Goal: Information Seeking & Learning: Check status

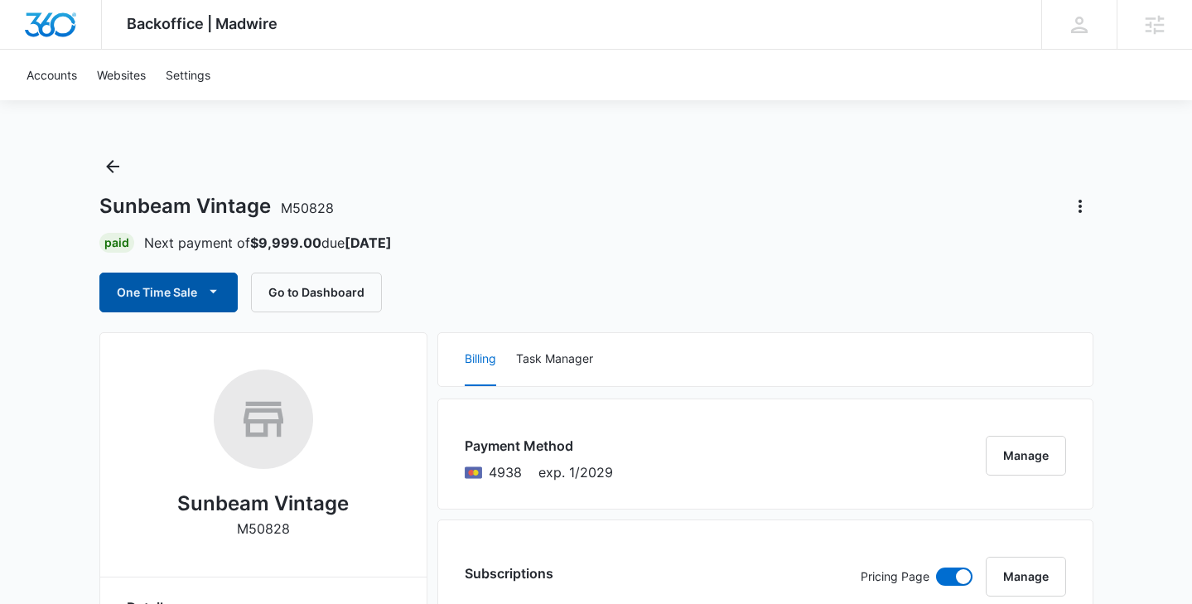
click at [224, 288] on button "One Time Sale" at bounding box center [168, 293] width 138 height 40
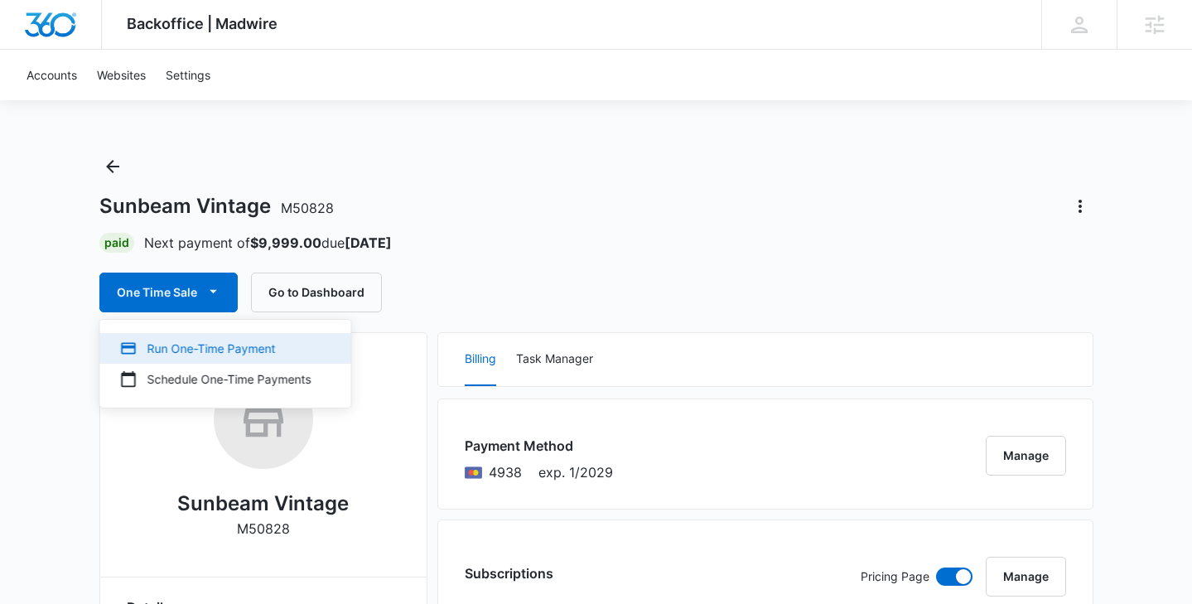
click at [228, 349] on div "Run One-Time Payment" at bounding box center [215, 348] width 191 height 17
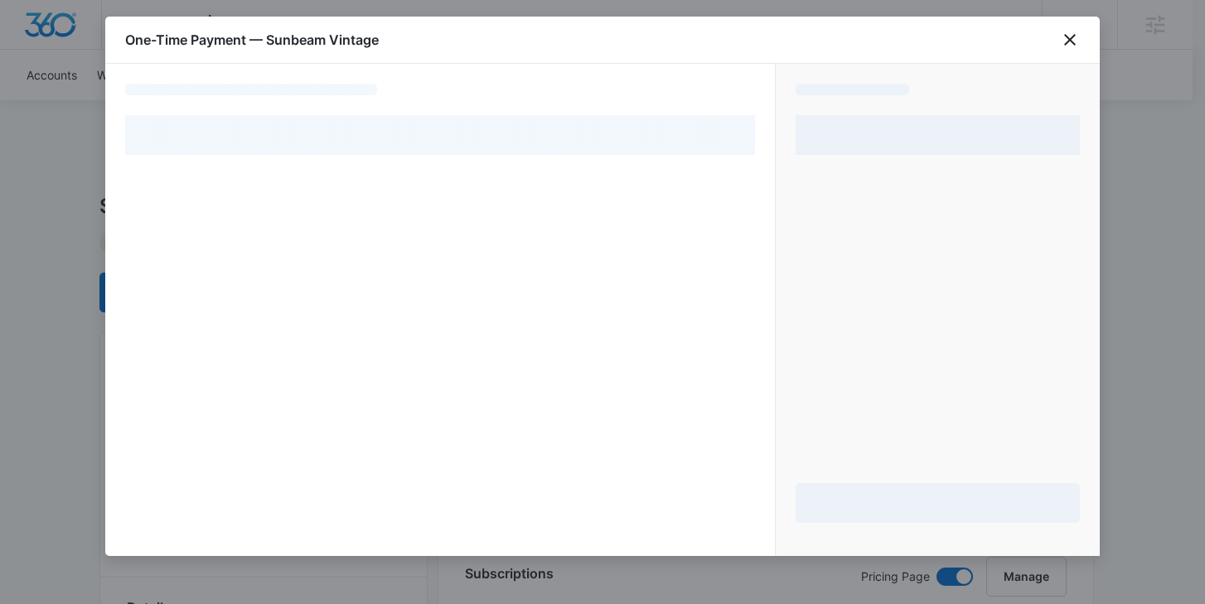
select select "pm_1OZHt9A4n8RTgNjUUpE2MNoS"
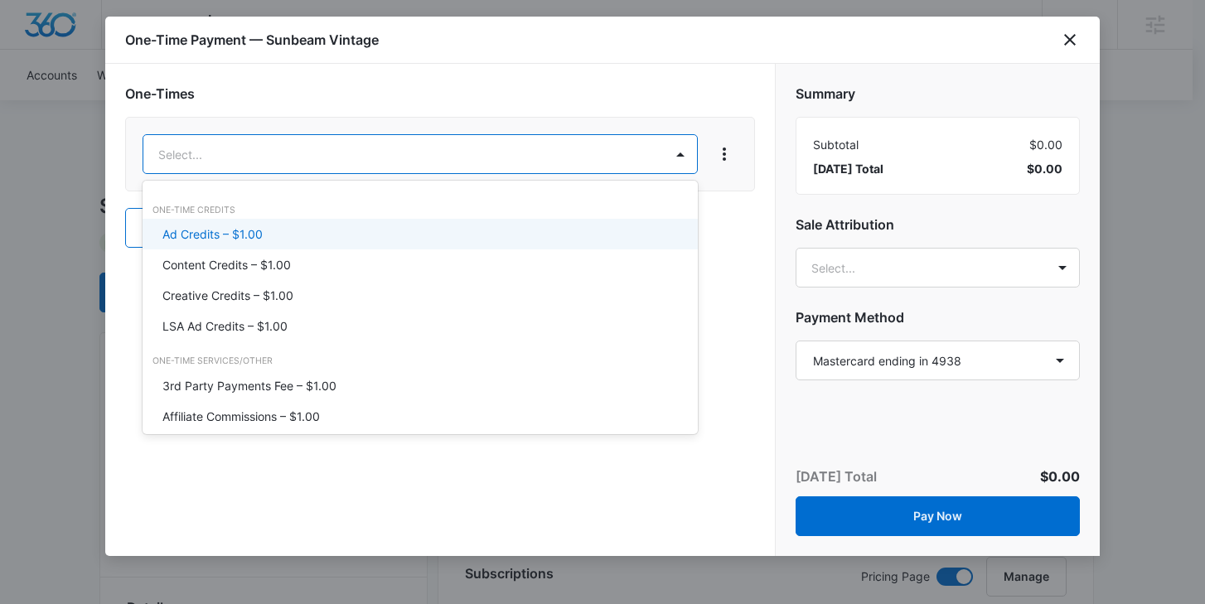
click at [565, 227] on div "Ad Credits – $1.00" at bounding box center [418, 233] width 512 height 17
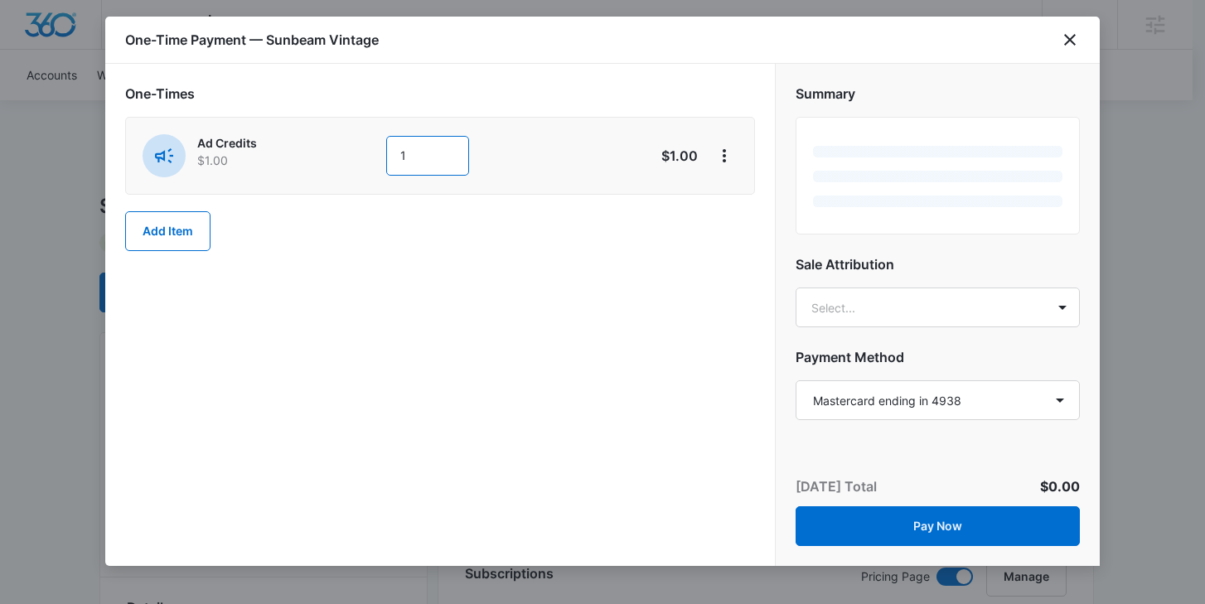
click at [447, 156] on input "1" at bounding box center [427, 156] width 83 height 40
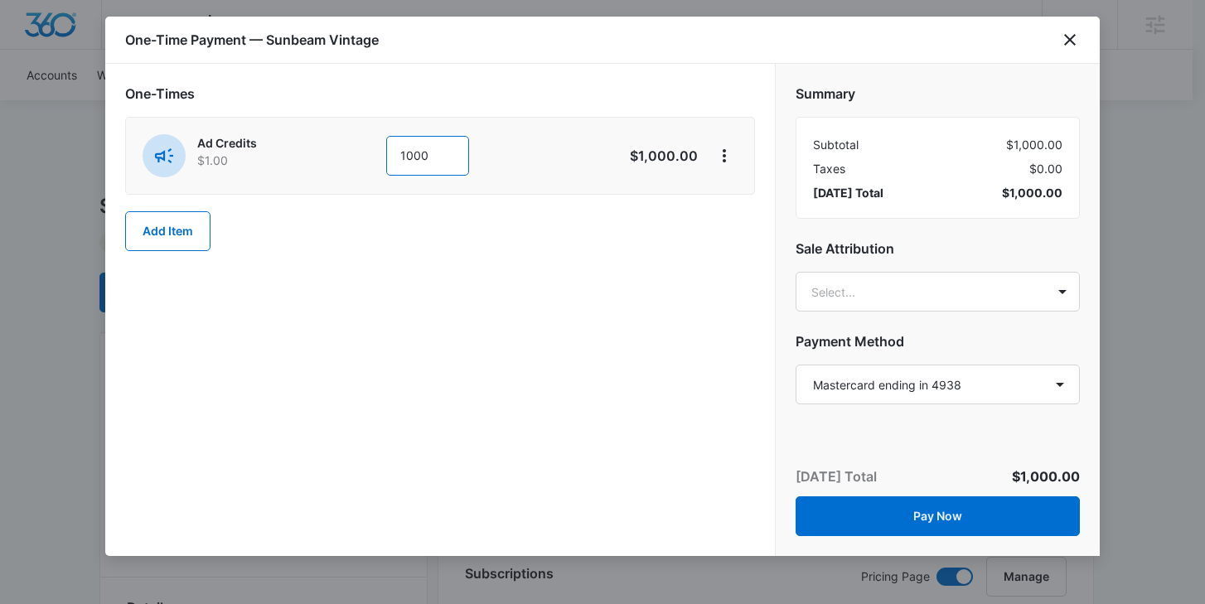
type input "1000"
click at [539, 247] on div "One-Times Ad Credits $1.00 1000 $1,000.00 Add Item" at bounding box center [440, 167] width 630 height 167
click at [1062, 389] on select "Select a payment method Mastercard ending in [DATE] Mastercard ending in [DATE]…" at bounding box center [937, 385] width 284 height 40
select select "pm_1S6ZDkA4n8RTgNjU6j6aDIq7"
click at [795, 365] on select "Select a payment method Mastercard ending in [DATE] Mastercard ending in [DATE]…" at bounding box center [937, 385] width 284 height 40
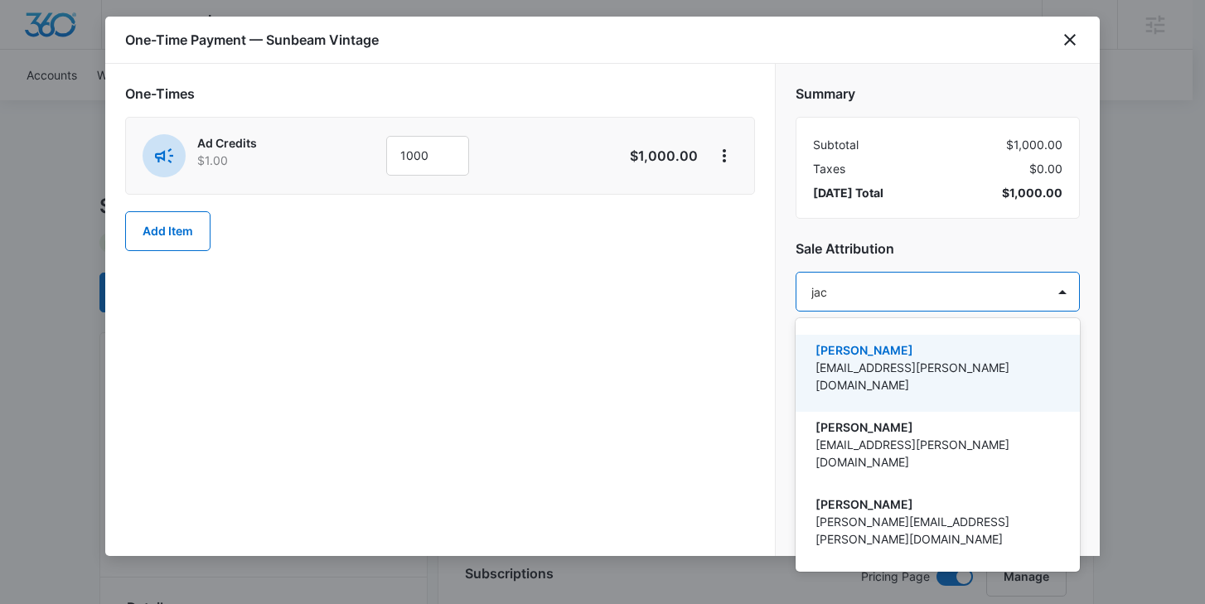
type input "jack"
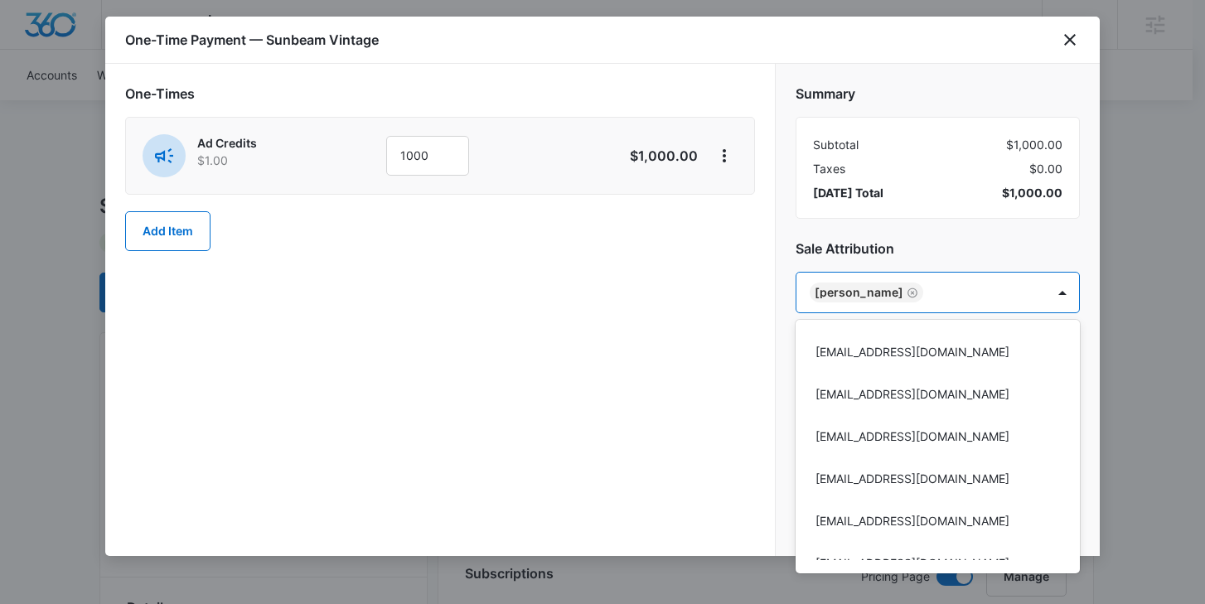
click at [993, 233] on div at bounding box center [602, 302] width 1205 height 604
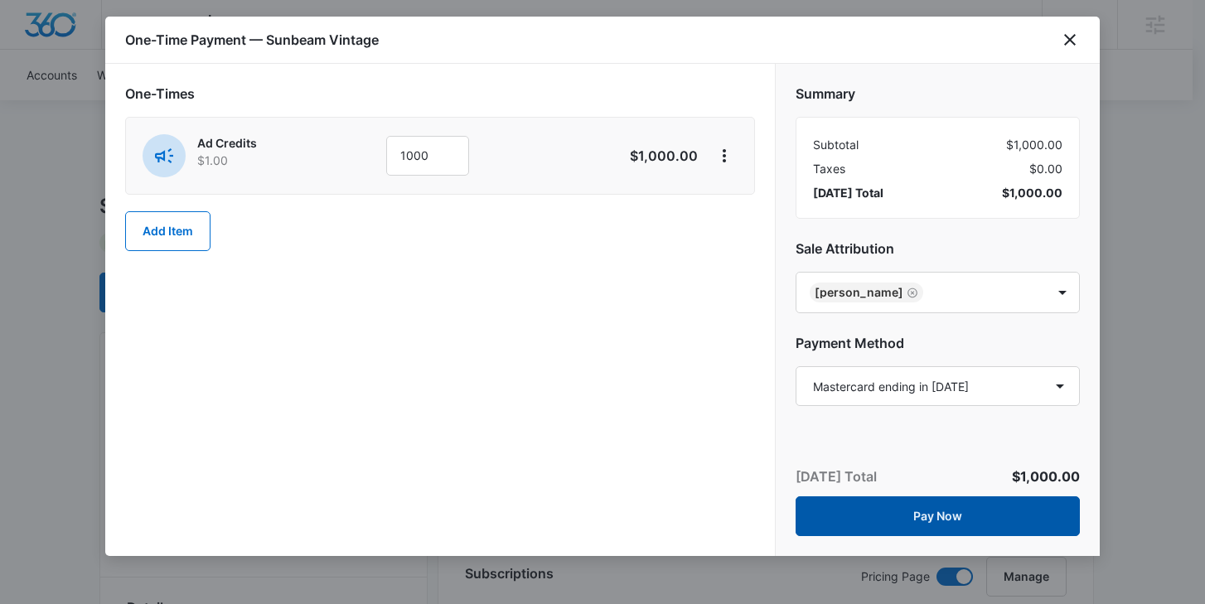
click at [924, 524] on button "Pay Now" at bounding box center [937, 516] width 284 height 40
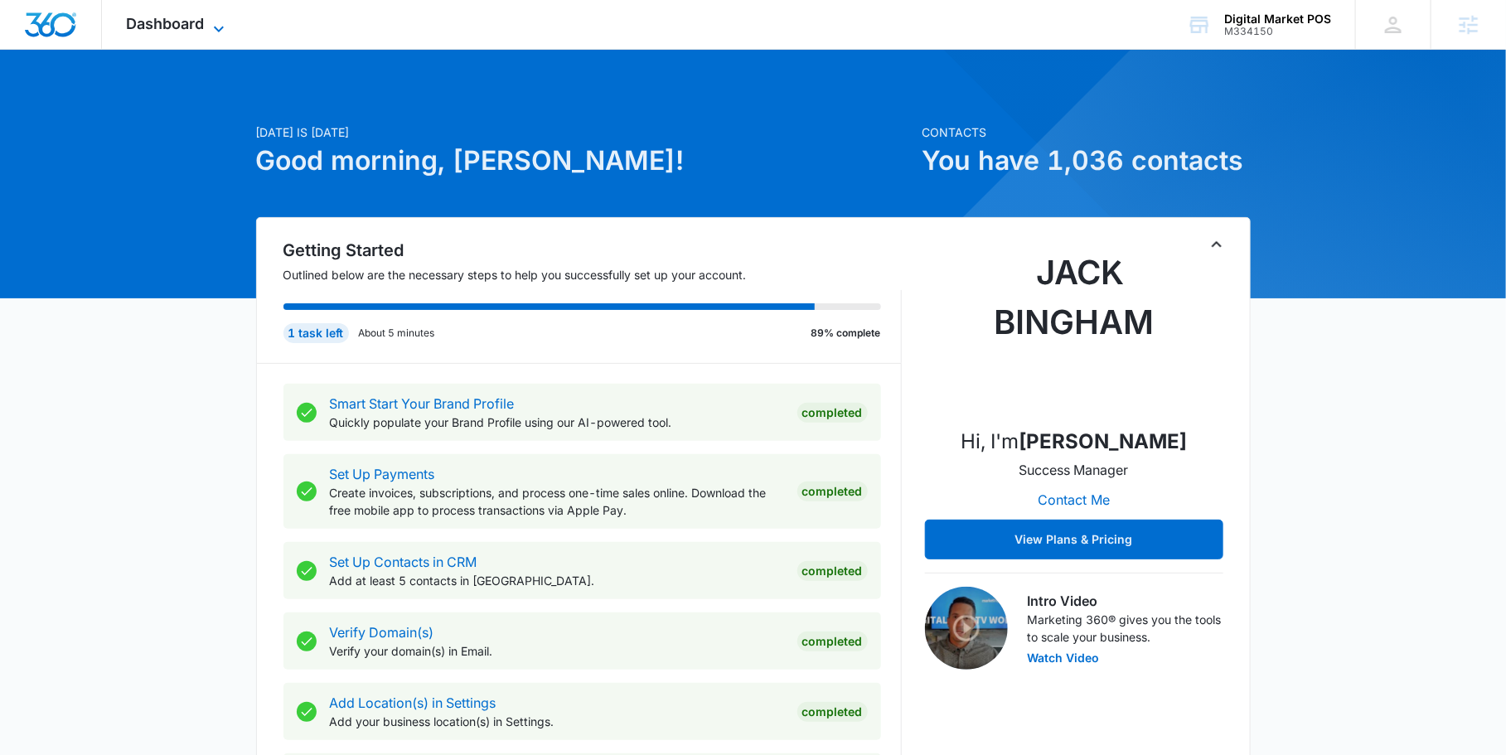
click at [221, 24] on icon at bounding box center [219, 29] width 20 height 20
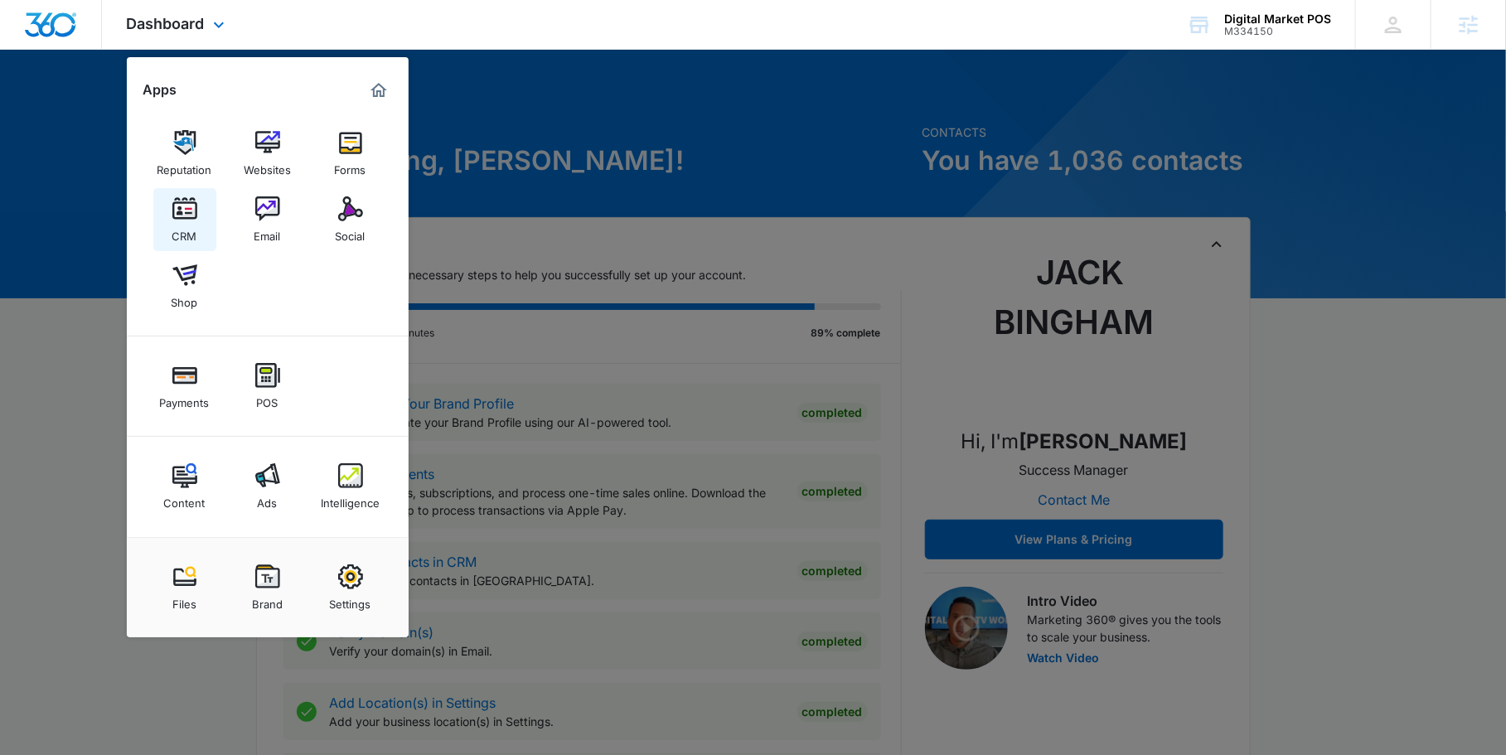
click at [186, 217] on img at bounding box center [184, 208] width 25 height 25
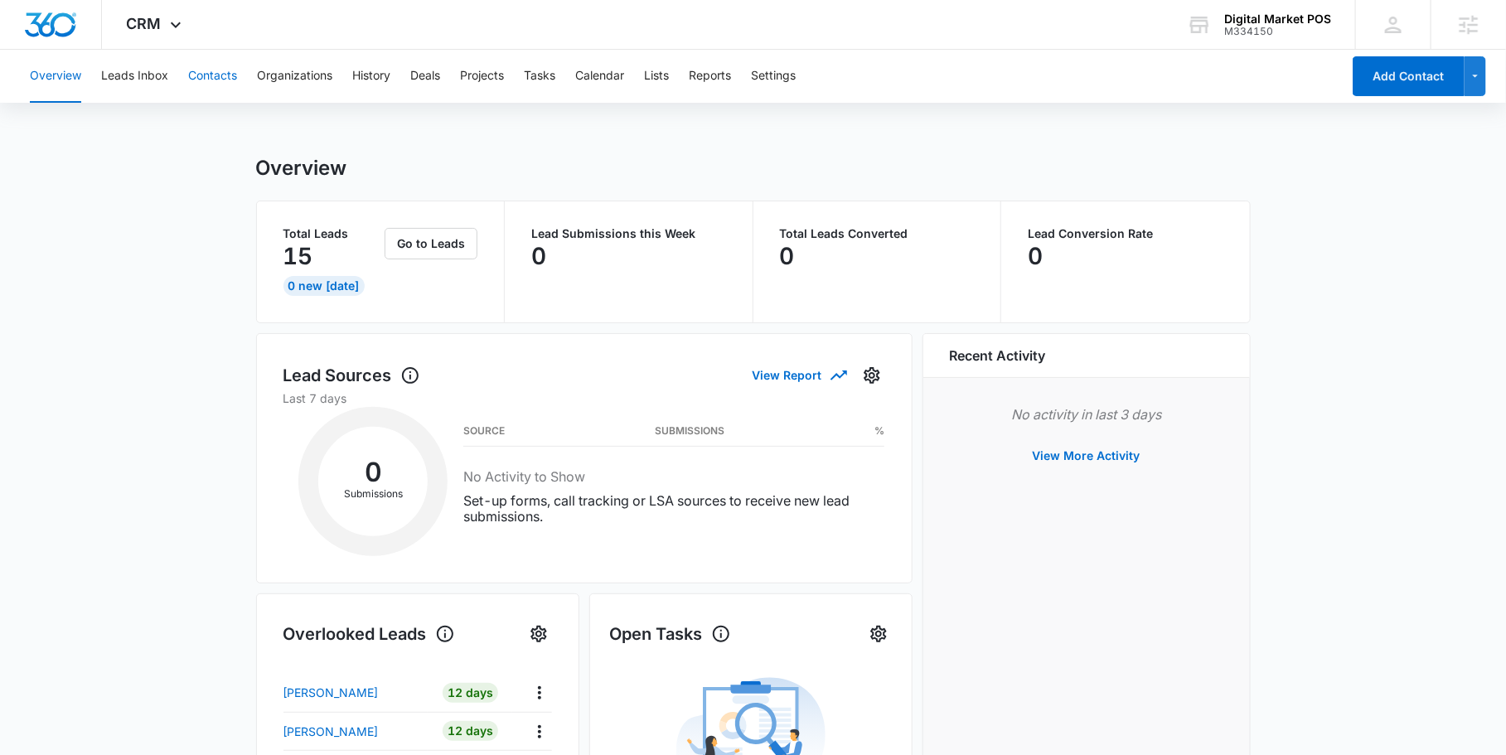
click at [207, 72] on button "Contacts" at bounding box center [212, 76] width 49 height 53
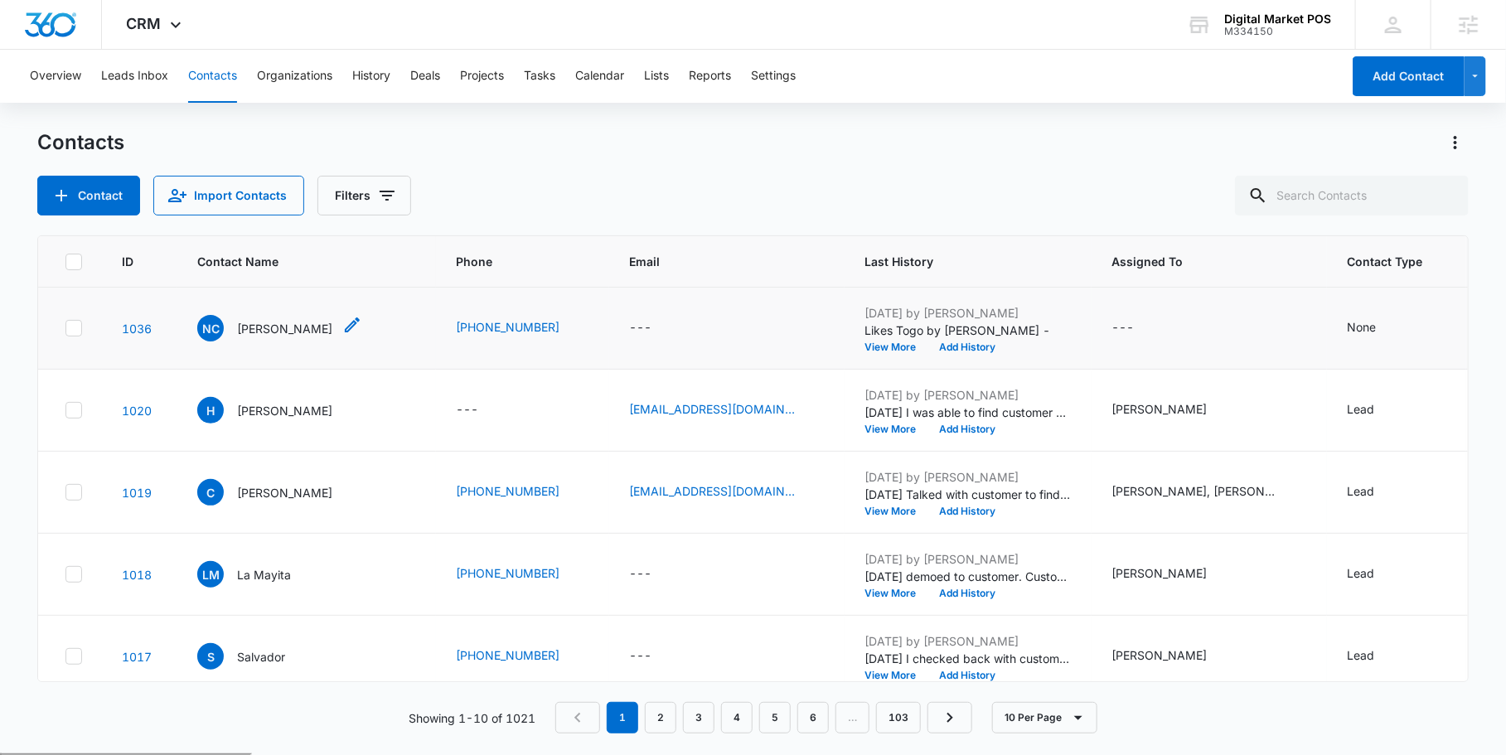
click at [342, 325] on icon "Contact Name - Nevera Chayo - Select to Edit Field" at bounding box center [352, 325] width 20 height 20
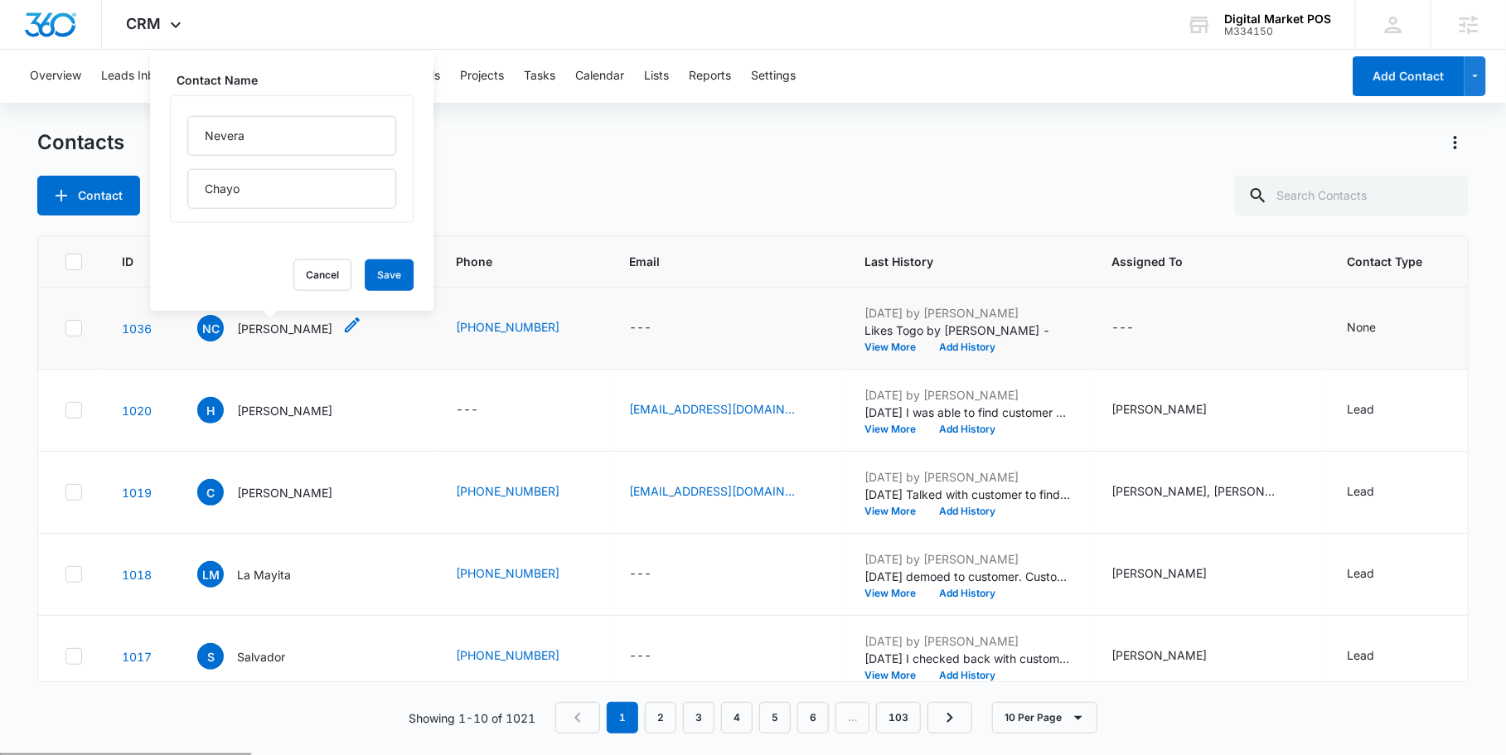
click at [342, 325] on icon "Contact Name - Nevera Chayo - Select to Edit Field" at bounding box center [352, 325] width 20 height 20
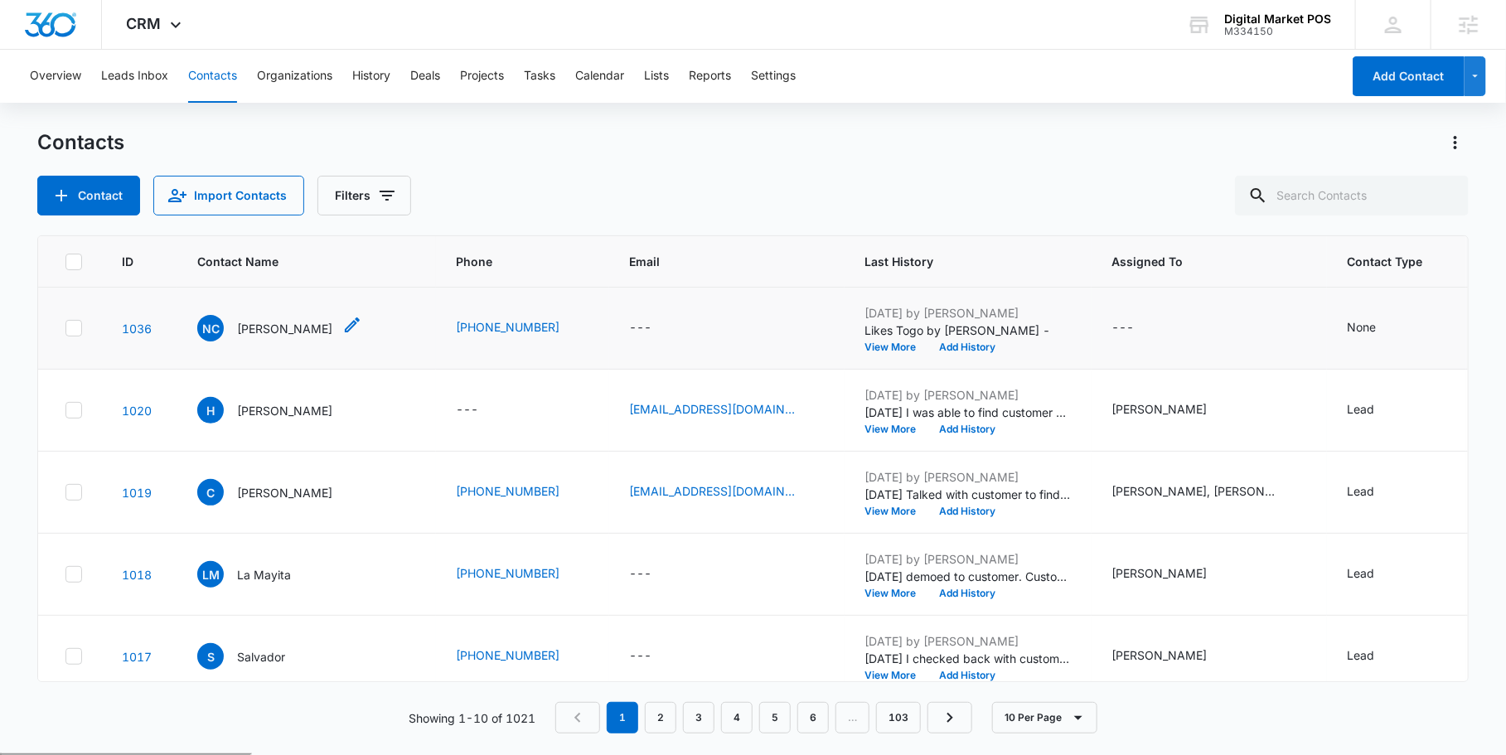
click at [256, 324] on p "Nevera Chayo" at bounding box center [284, 328] width 95 height 17
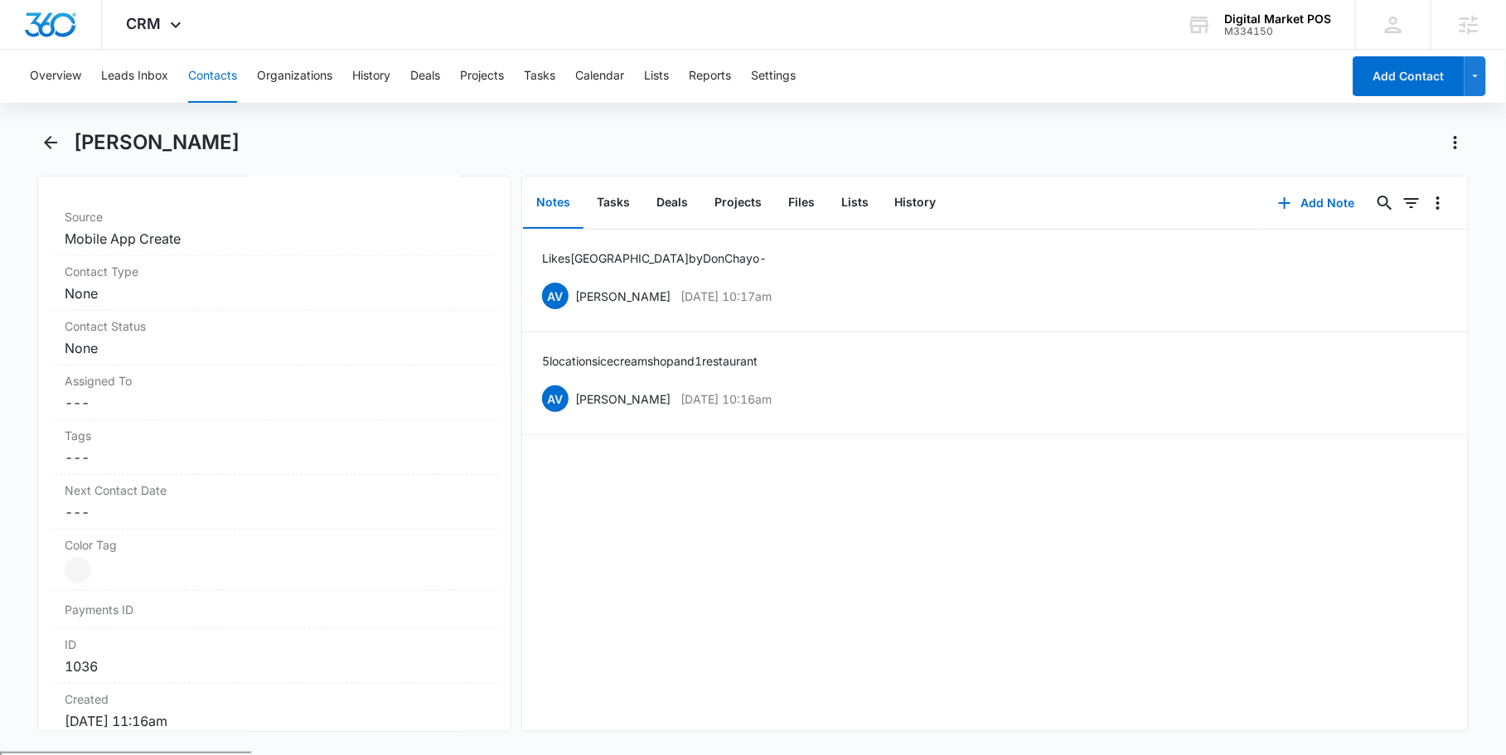
scroll to position [655, 0]
click at [664, 72] on button "Lists" at bounding box center [656, 76] width 25 height 53
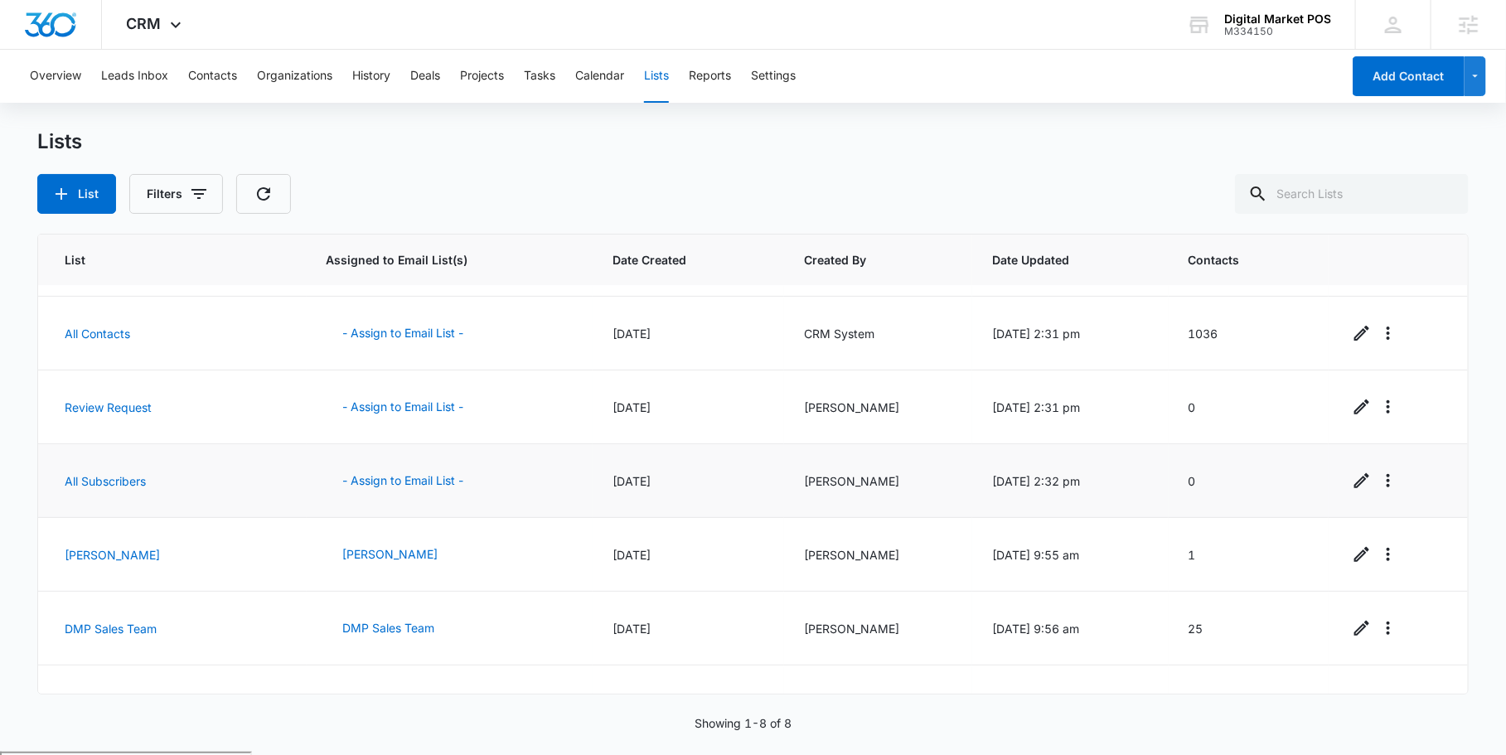
scroll to position [178, 0]
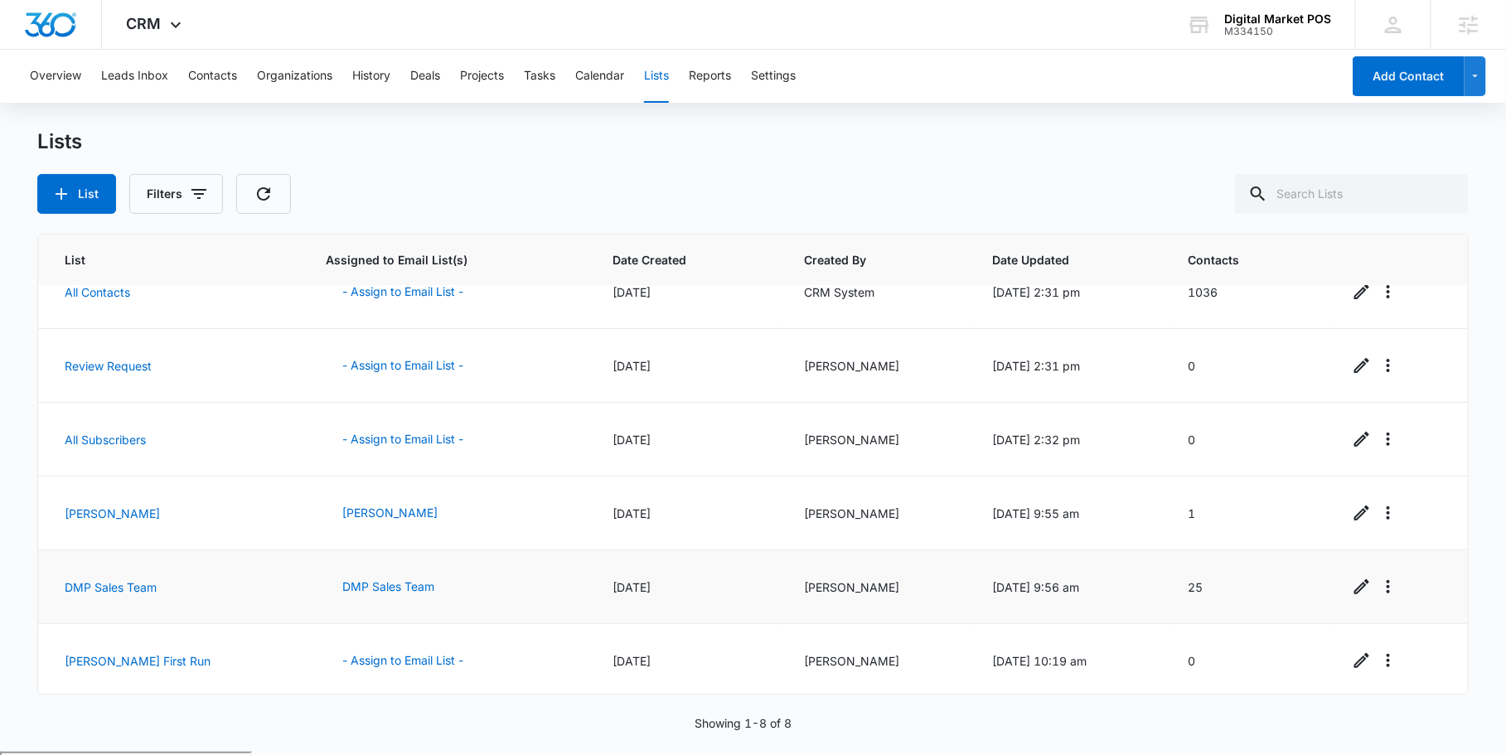
click at [1193, 580] on td "25" at bounding box center [1248, 587] width 161 height 74
click at [117, 583] on link "DMP Sales Team" at bounding box center [111, 587] width 92 height 14
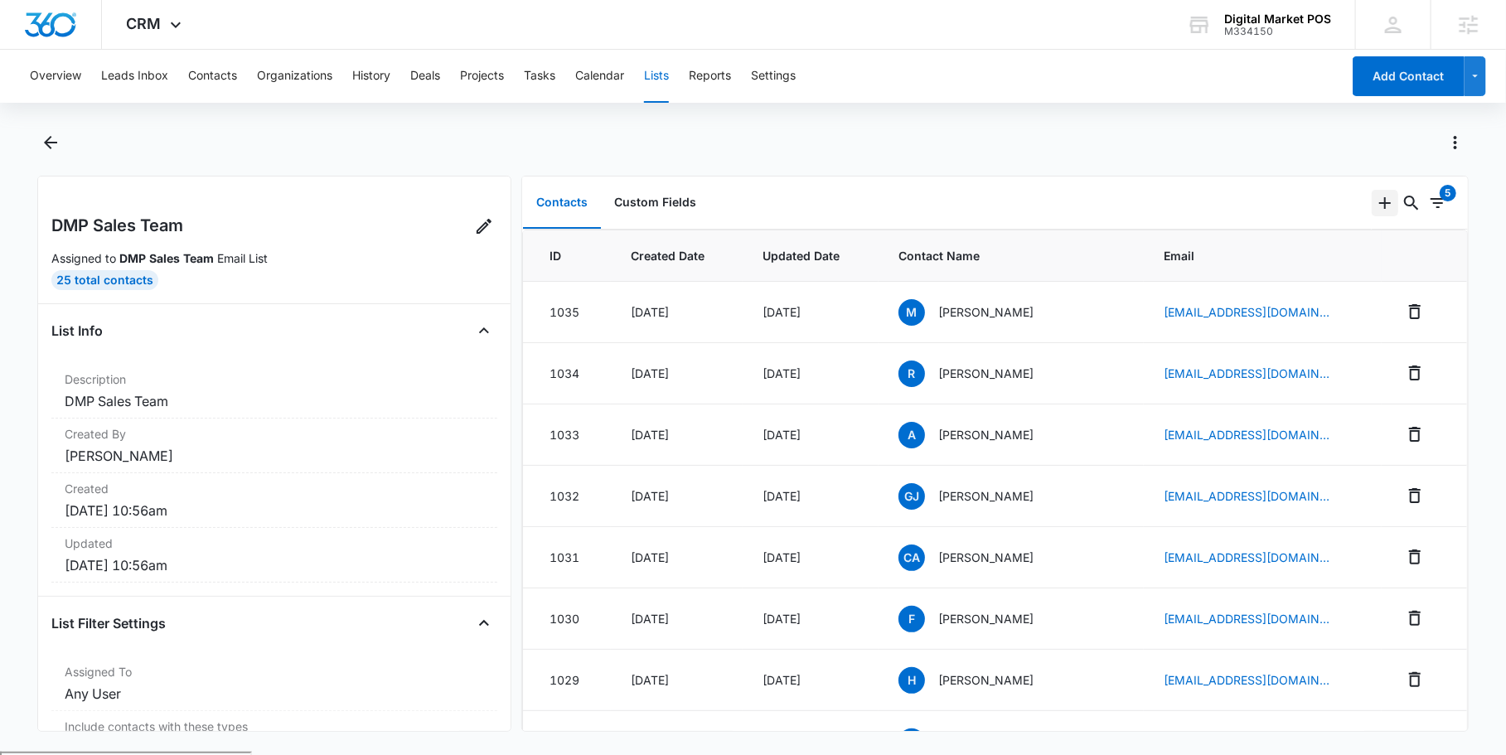
click at [1388, 202] on icon "Add" at bounding box center [1385, 203] width 12 height 12
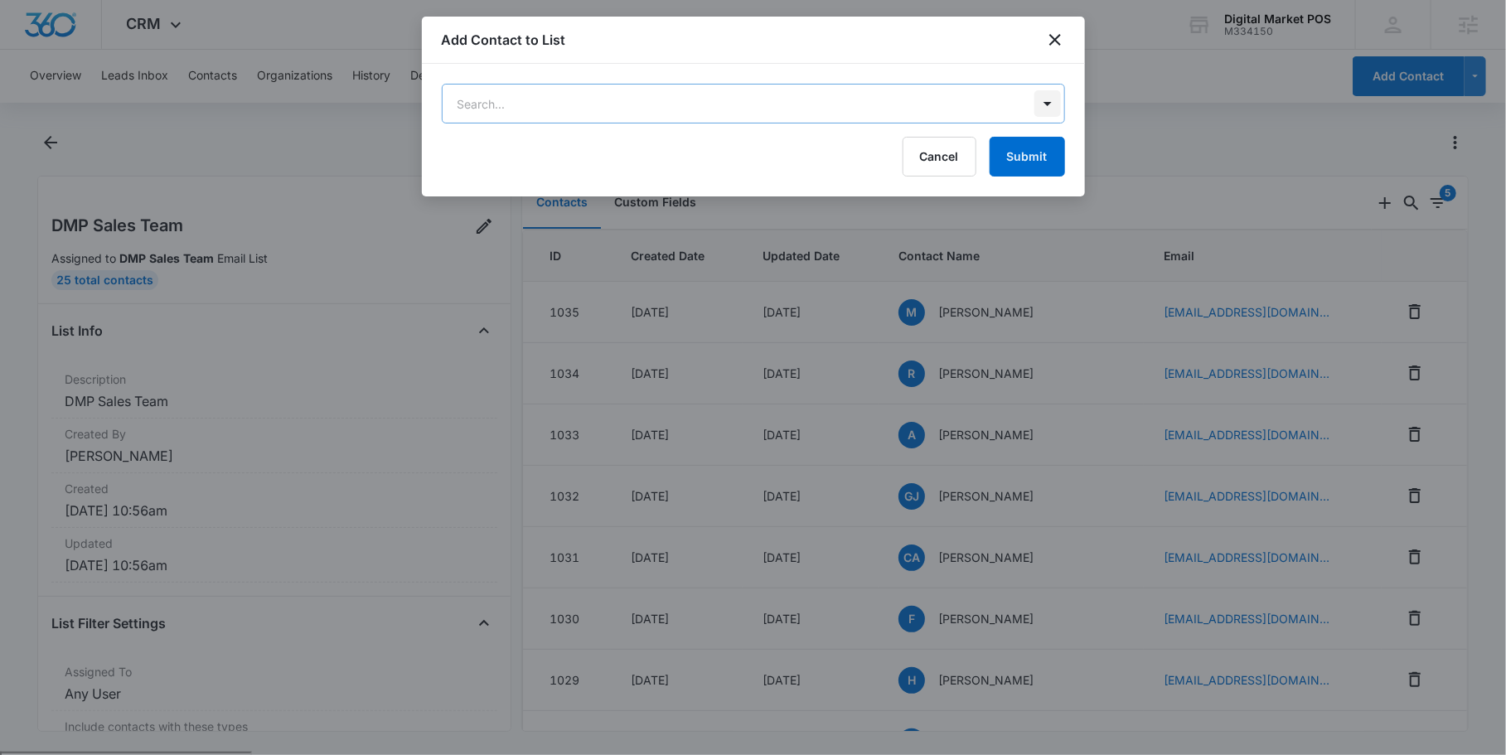
click at [1034, 96] on body "CRM Apps Reputation Websites Forms CRM Email Social Shop Payments POS Content A…" at bounding box center [753, 441] width 1506 height 883
click at [1053, 41] on div at bounding box center [753, 377] width 1506 height 755
click at [1063, 35] on icon "close" at bounding box center [1055, 40] width 20 height 20
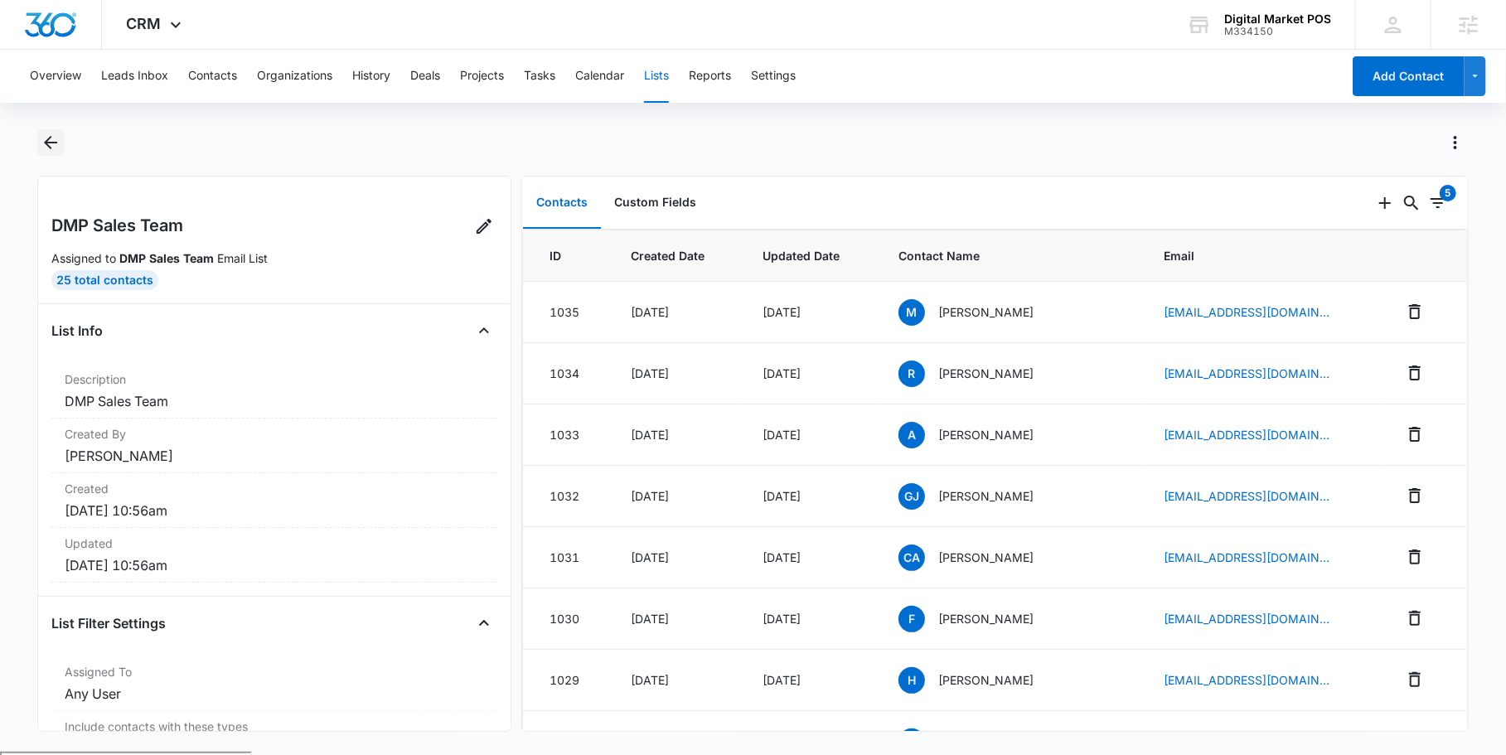
click at [55, 144] on icon "Back" at bounding box center [51, 143] width 20 height 20
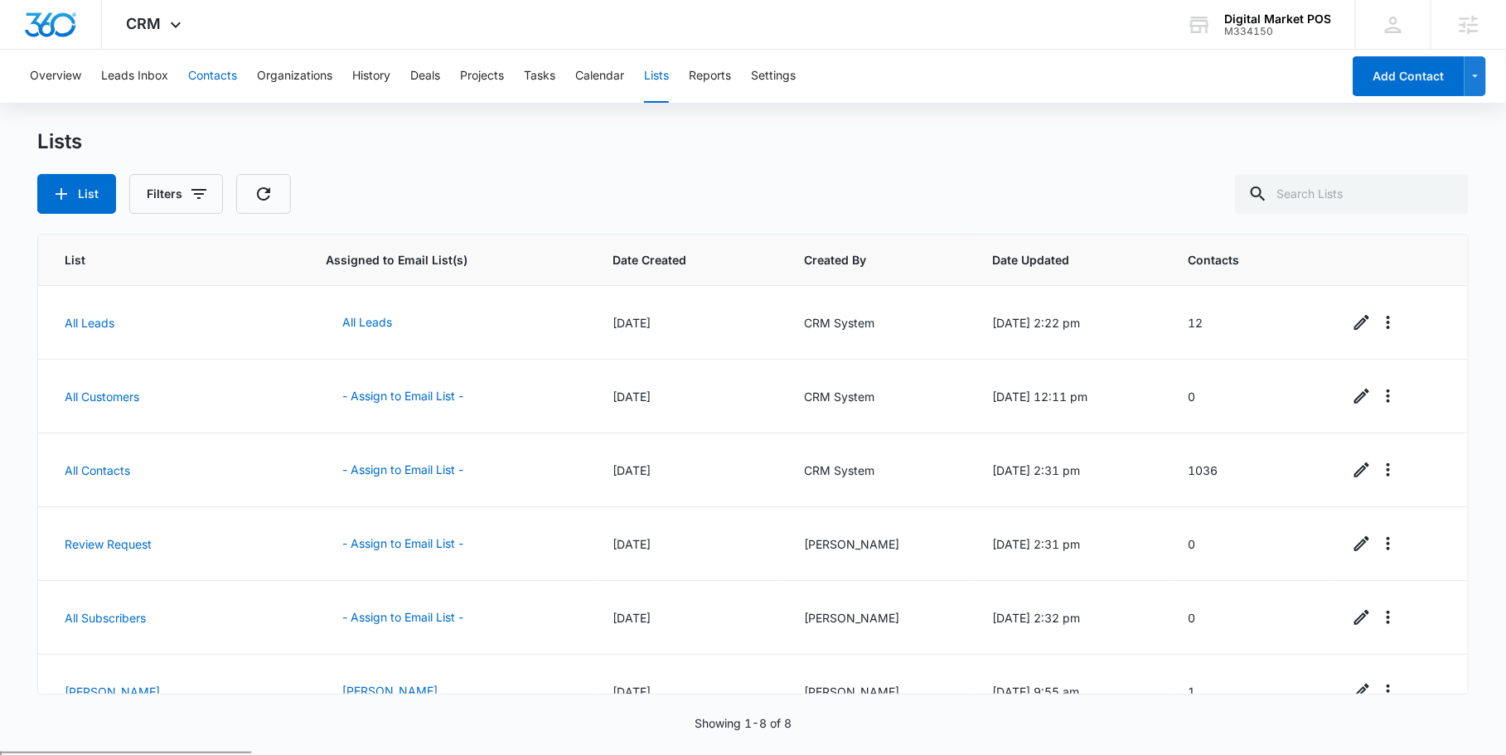
click at [216, 65] on button "Contacts" at bounding box center [212, 76] width 49 height 53
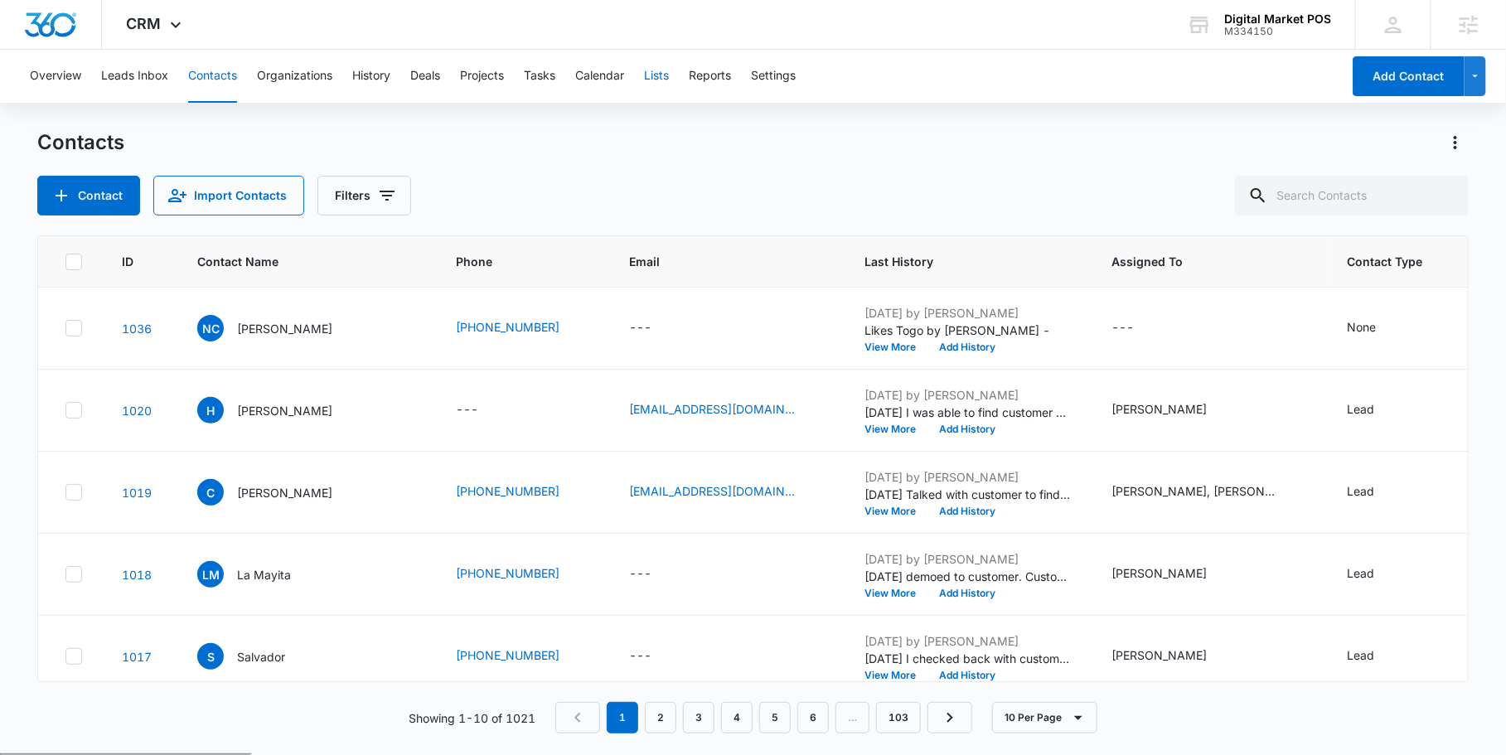
click at [662, 83] on button "Lists" at bounding box center [656, 76] width 25 height 53
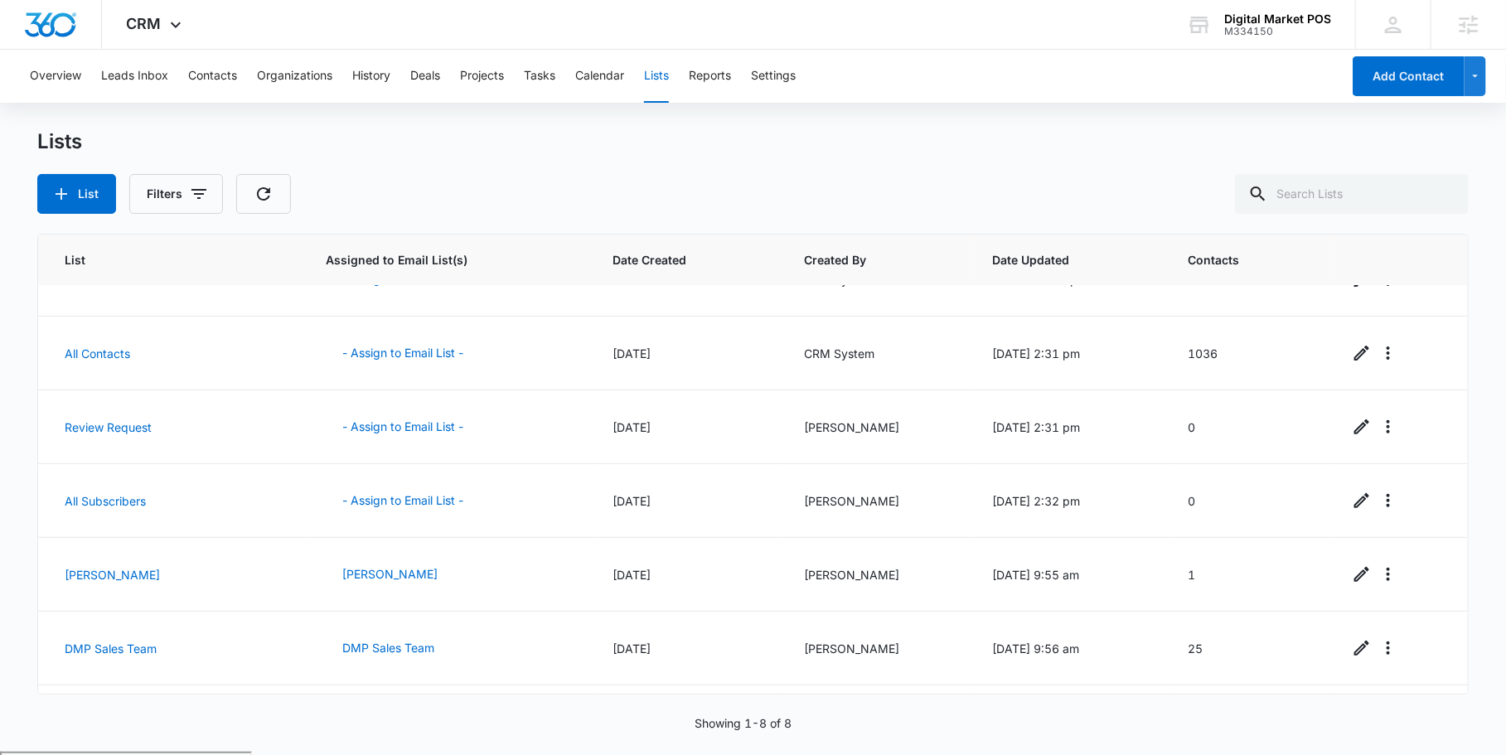
scroll to position [178, 0]
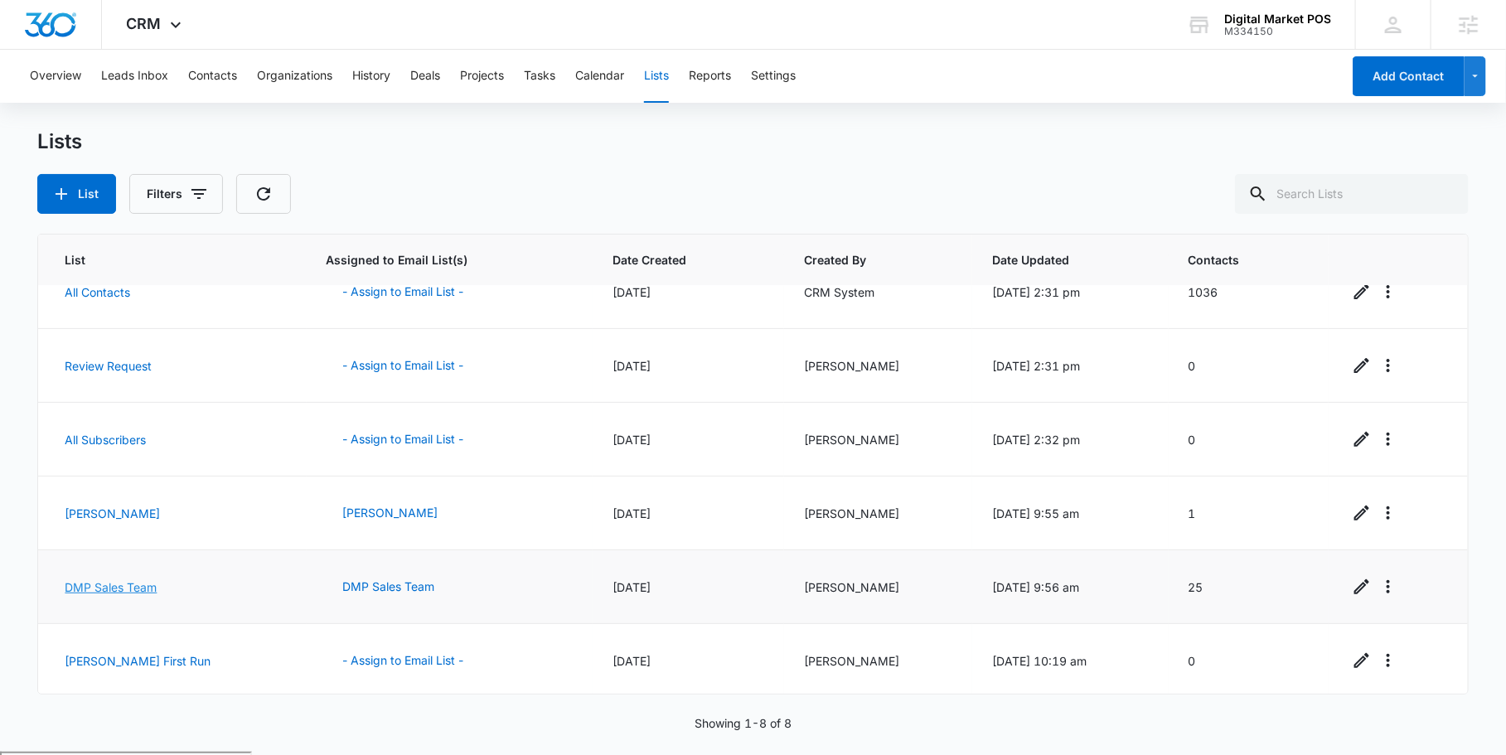
click at [98, 585] on link "DMP Sales Team" at bounding box center [111, 587] width 92 height 14
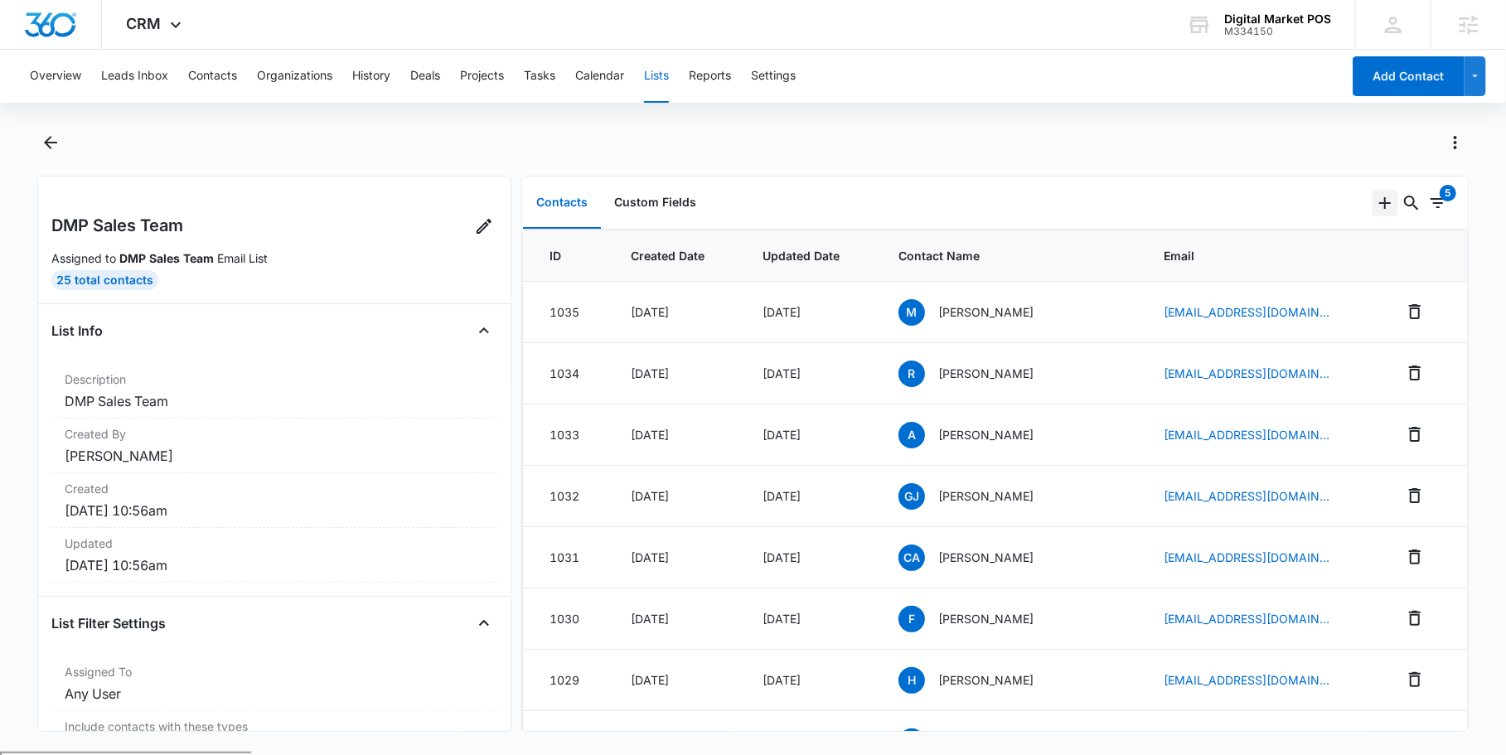
click at [1385, 206] on icon "Add" at bounding box center [1385, 203] width 12 height 12
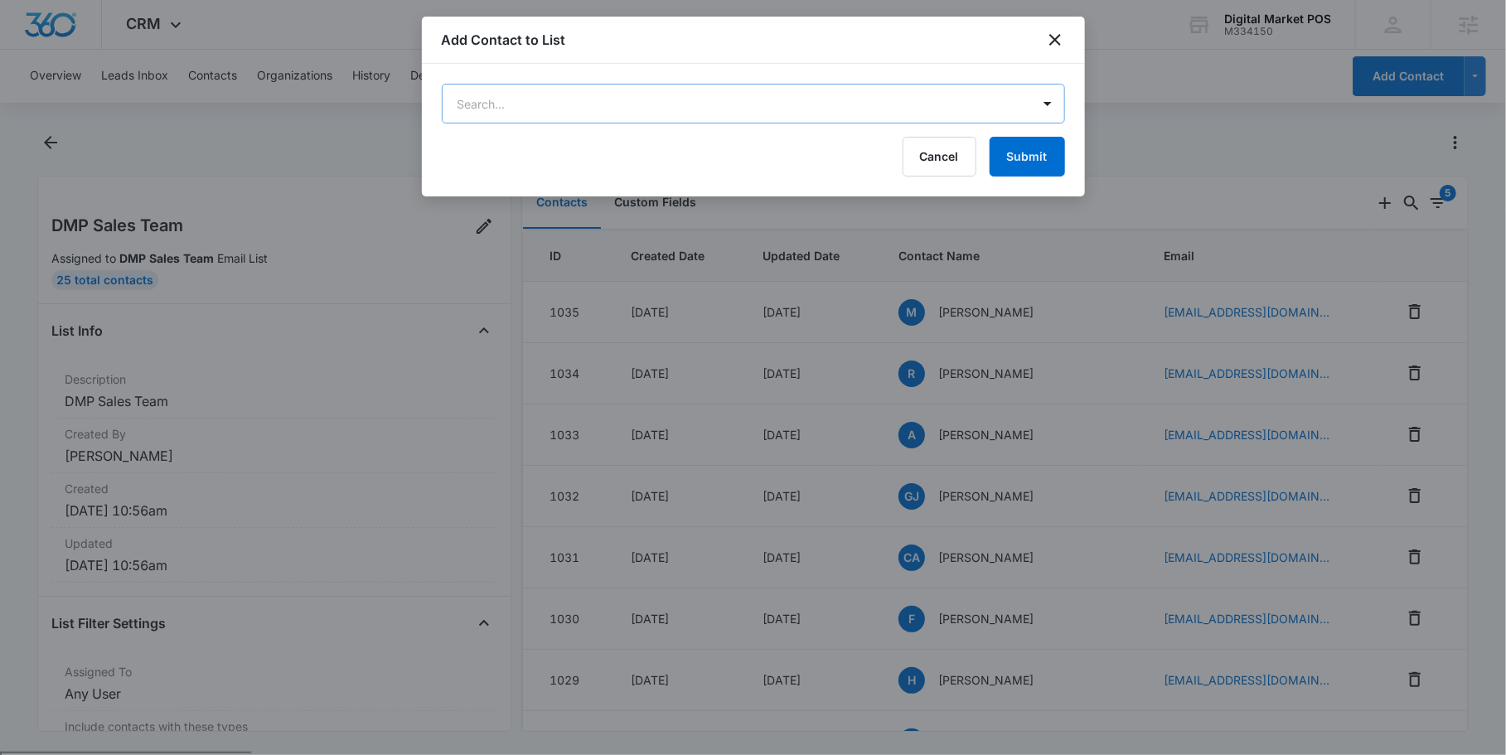
click at [991, 104] on body "CRM Apps Reputation Websites Forms CRM Email Social Shop Payments POS Content A…" at bounding box center [753, 441] width 1506 height 883
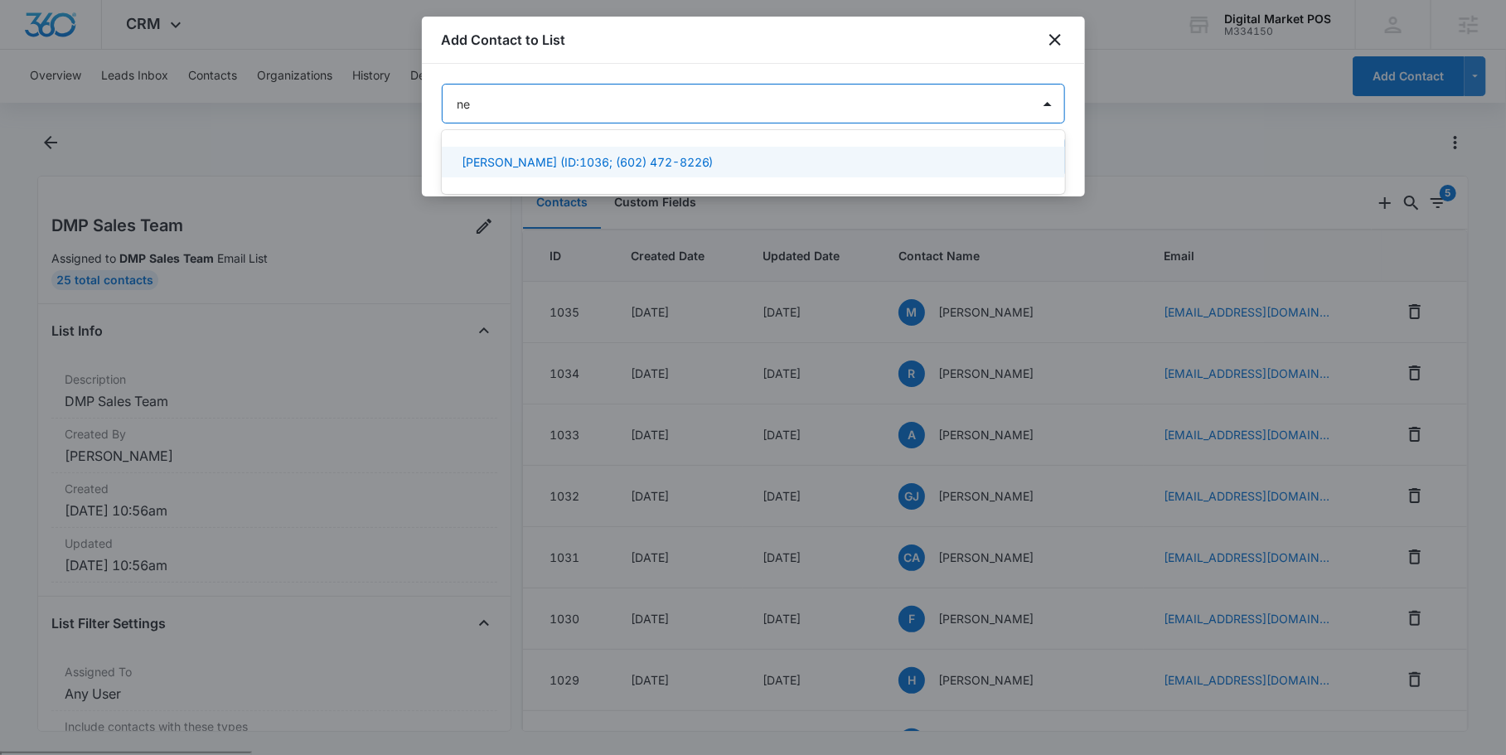
type input "n"
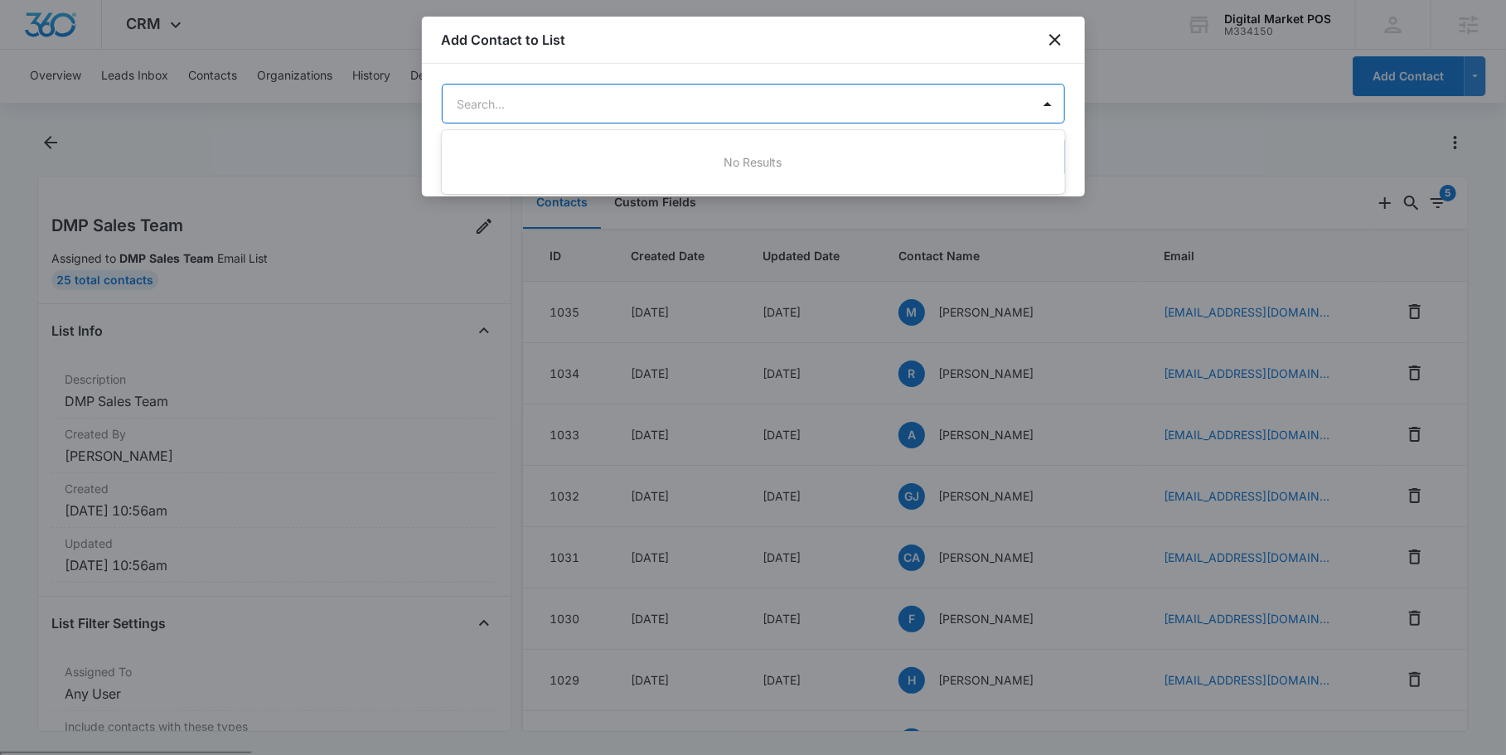
click at [1053, 33] on div at bounding box center [753, 377] width 1506 height 755
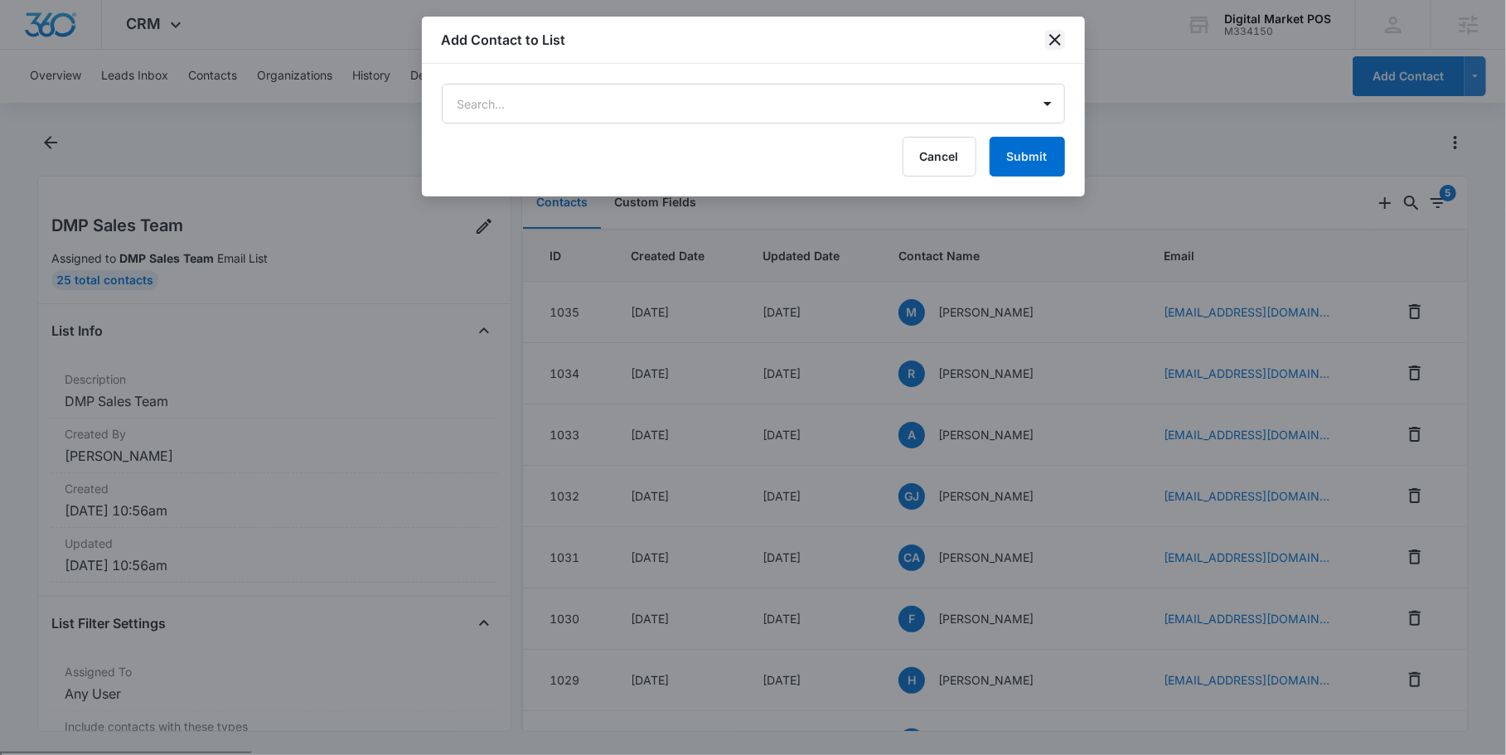
click at [1056, 41] on icon "close" at bounding box center [1055, 40] width 12 height 12
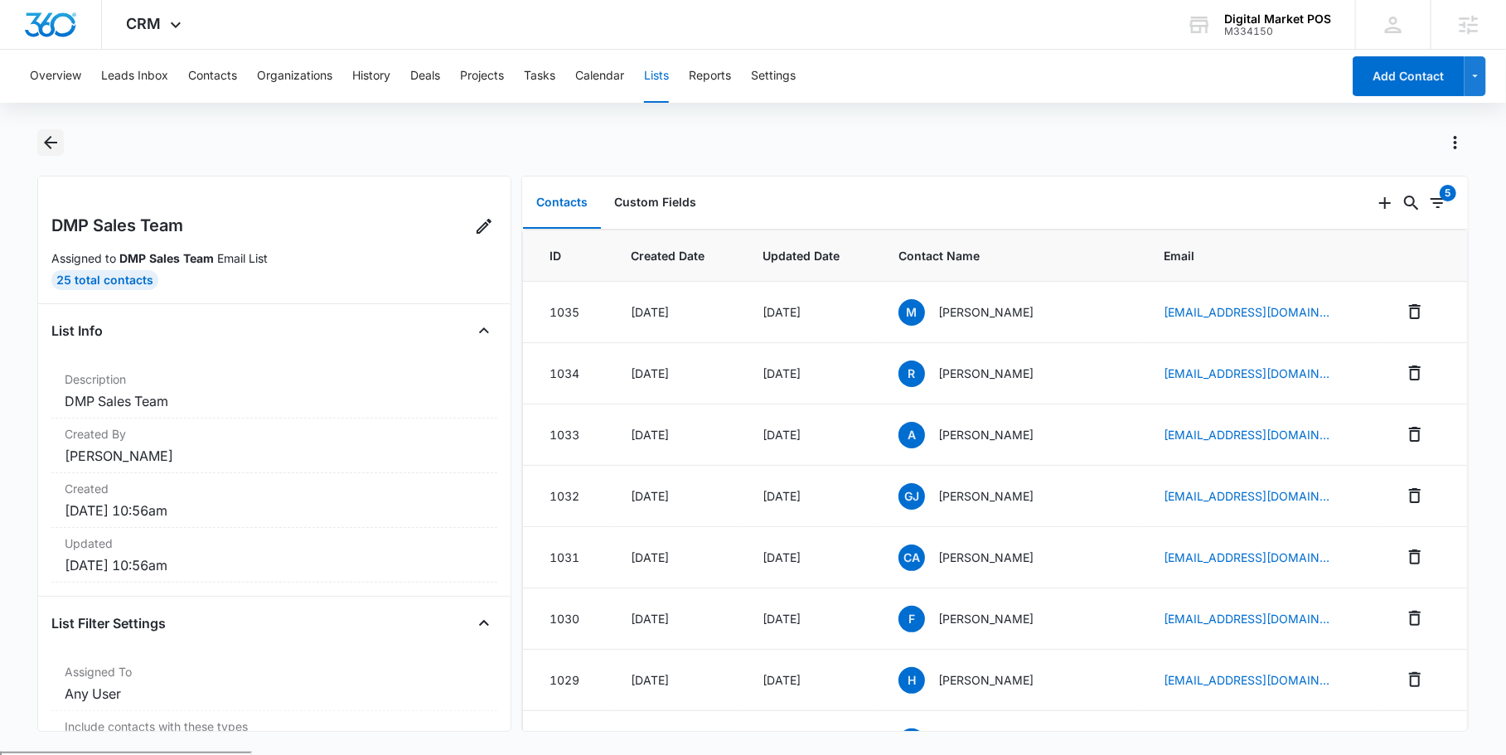
click at [56, 143] on icon "Back" at bounding box center [50, 142] width 13 height 13
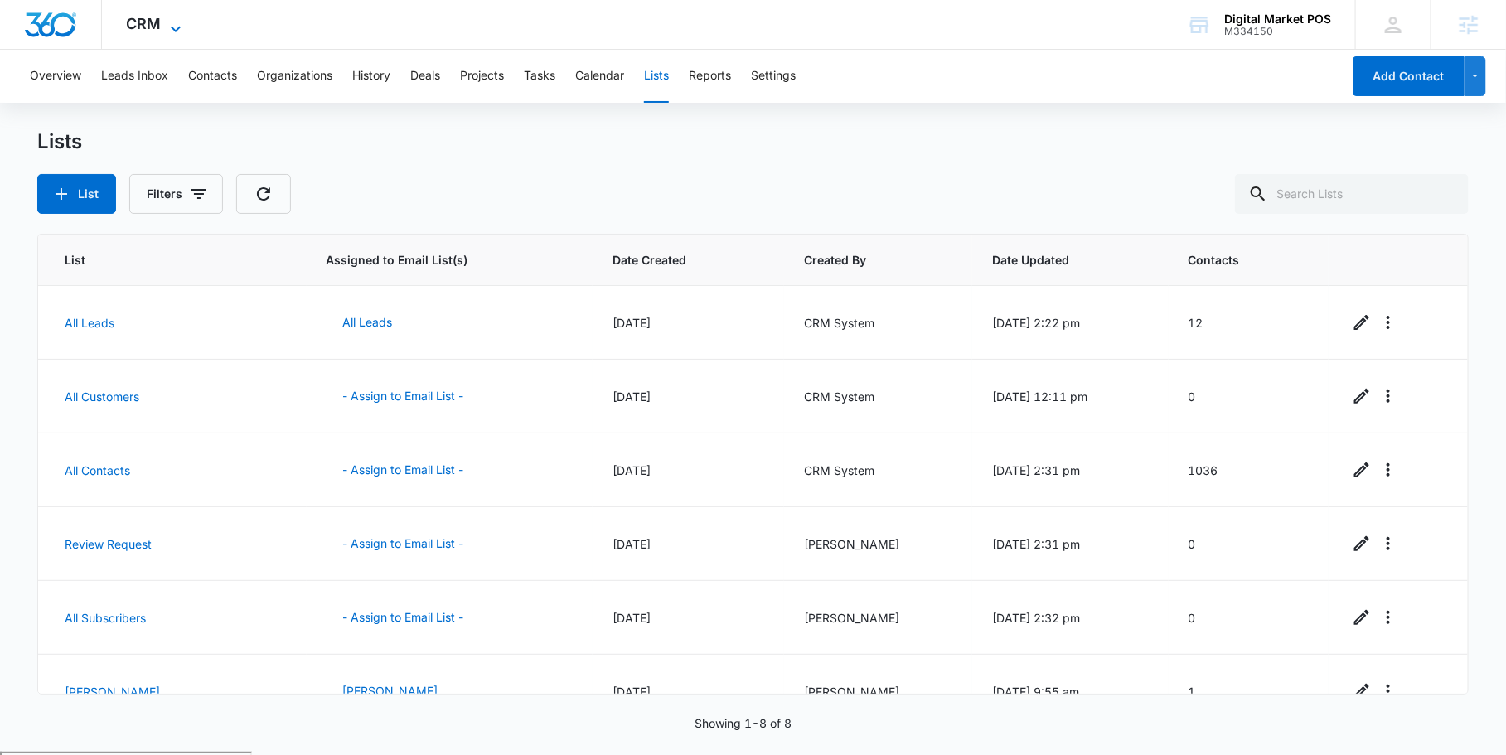
click at [174, 20] on icon at bounding box center [176, 29] width 20 height 20
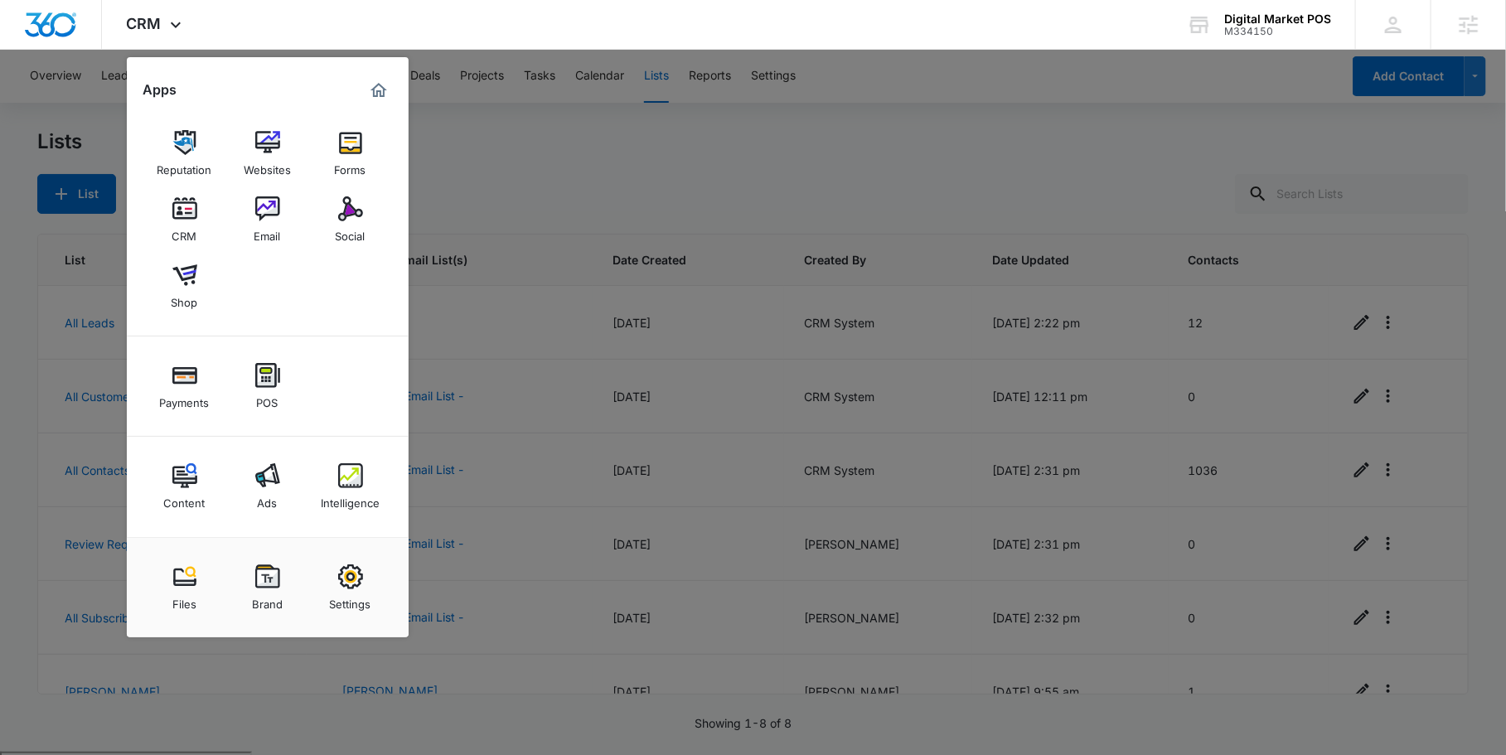
click at [572, 130] on div at bounding box center [753, 377] width 1506 height 755
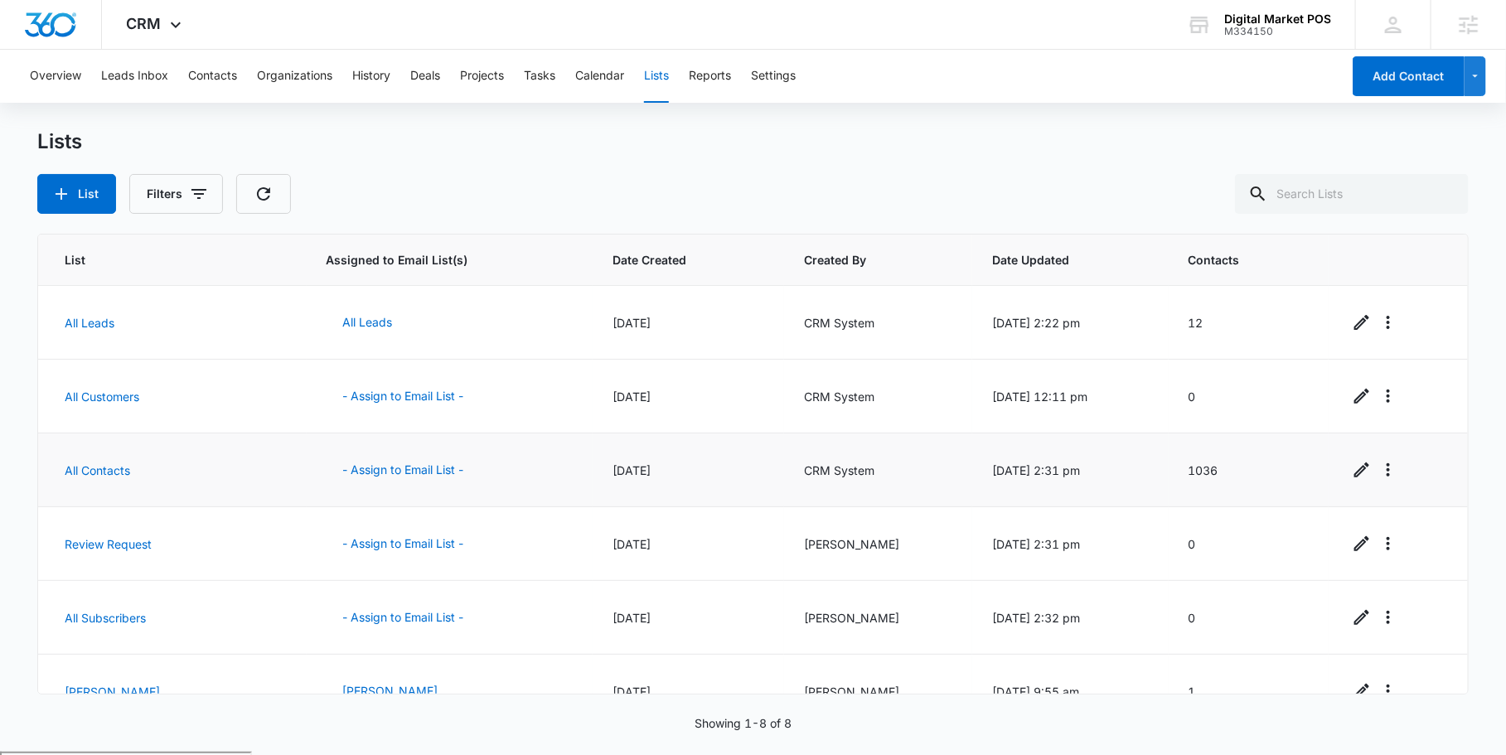
scroll to position [178, 0]
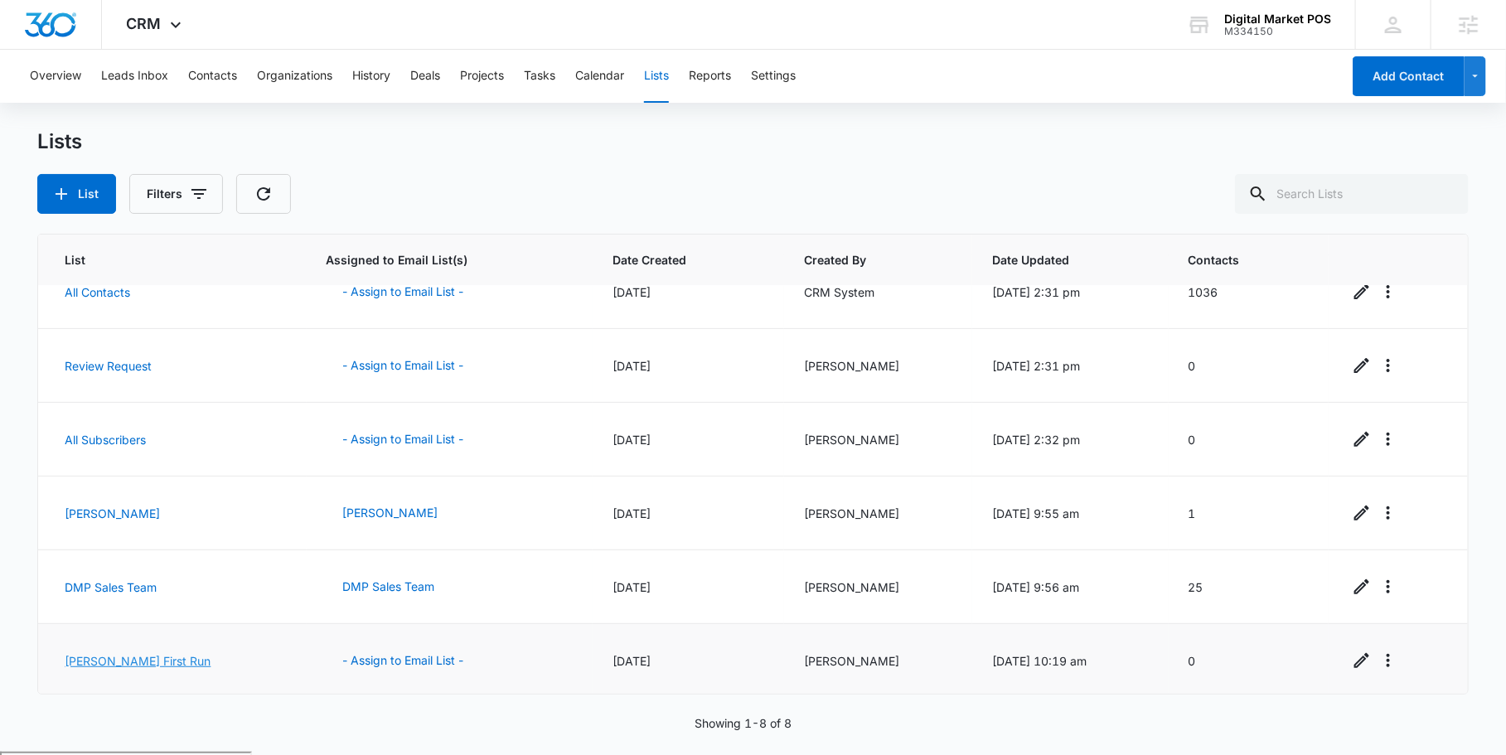
click at [118, 661] on link "Alberto First Run" at bounding box center [138, 661] width 146 height 14
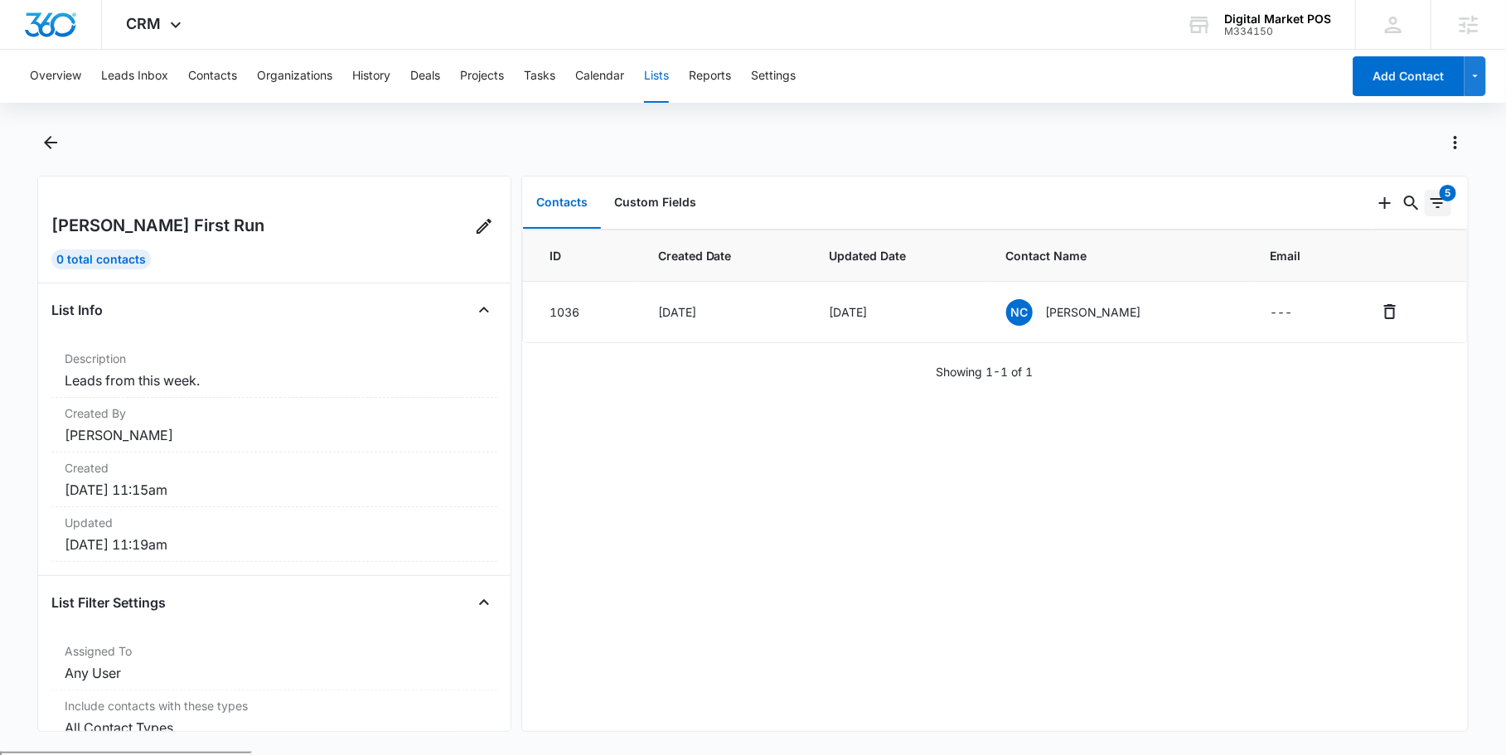
click at [1444, 196] on div "5" at bounding box center [1447, 193] width 17 height 17
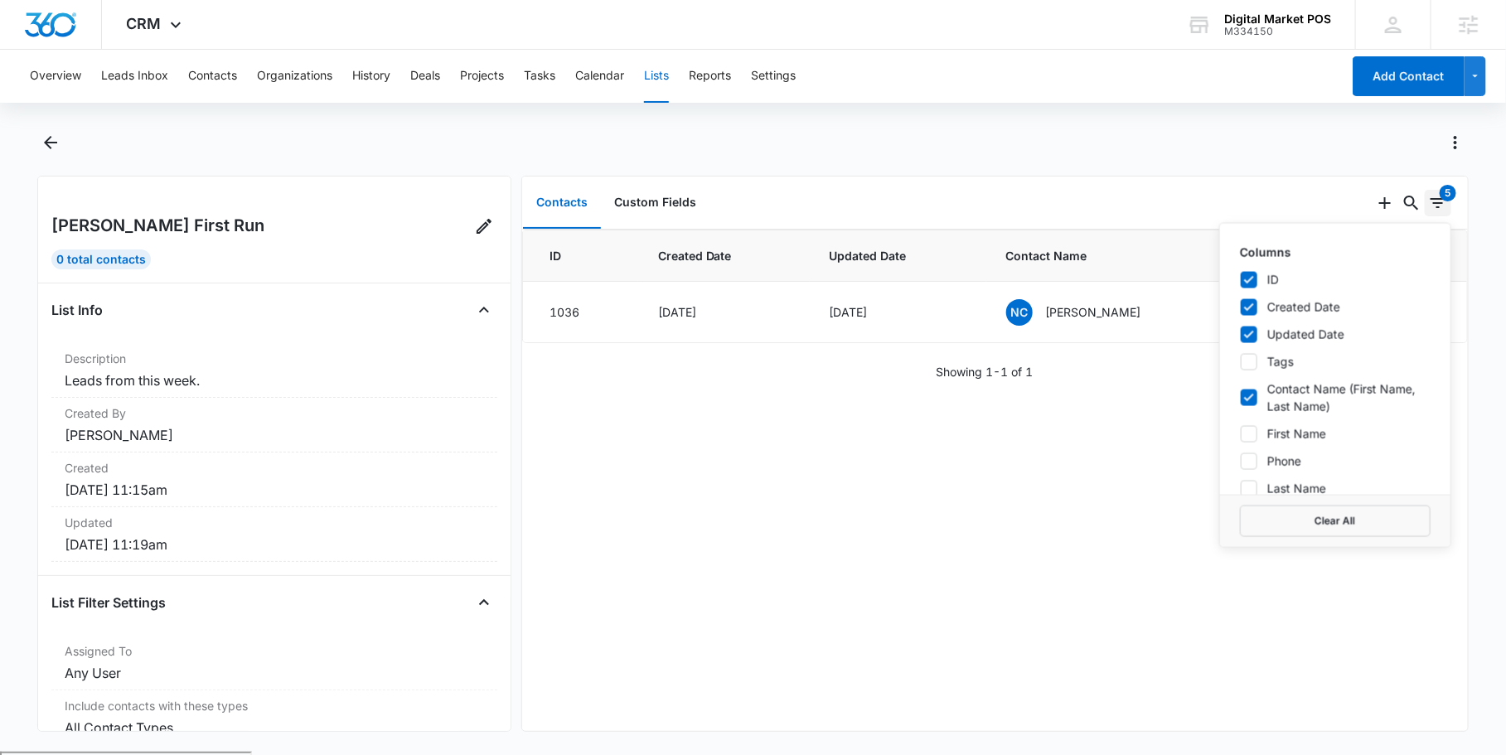
click at [1436, 203] on icon "Filters" at bounding box center [1437, 203] width 15 height 10
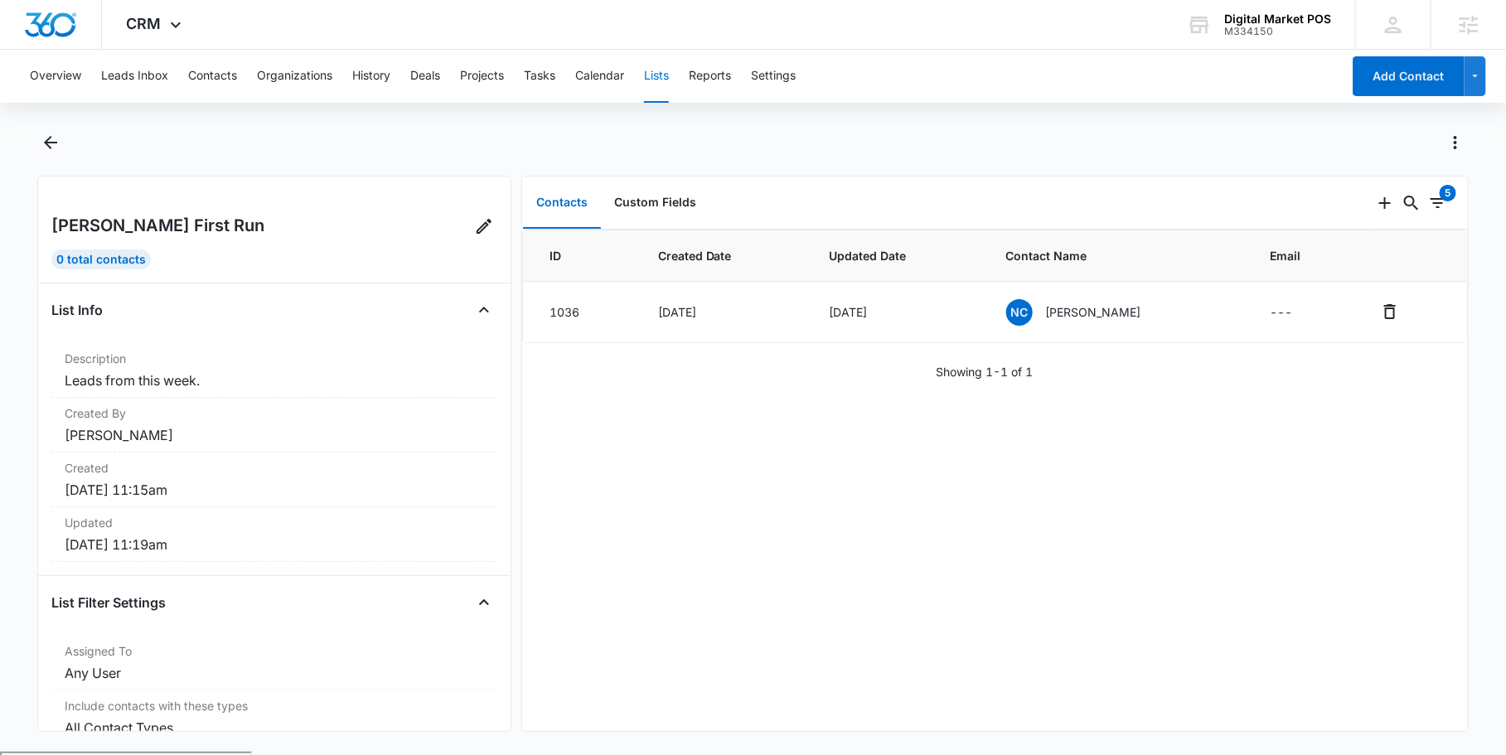
click at [1419, 150] on div at bounding box center [771, 142] width 1395 height 27
click at [1464, 138] on icon "Actions" at bounding box center [1455, 143] width 20 height 20
click at [794, 162] on div at bounding box center [752, 152] width 1430 height 46
click at [191, 157] on div at bounding box center [752, 152] width 1430 height 46
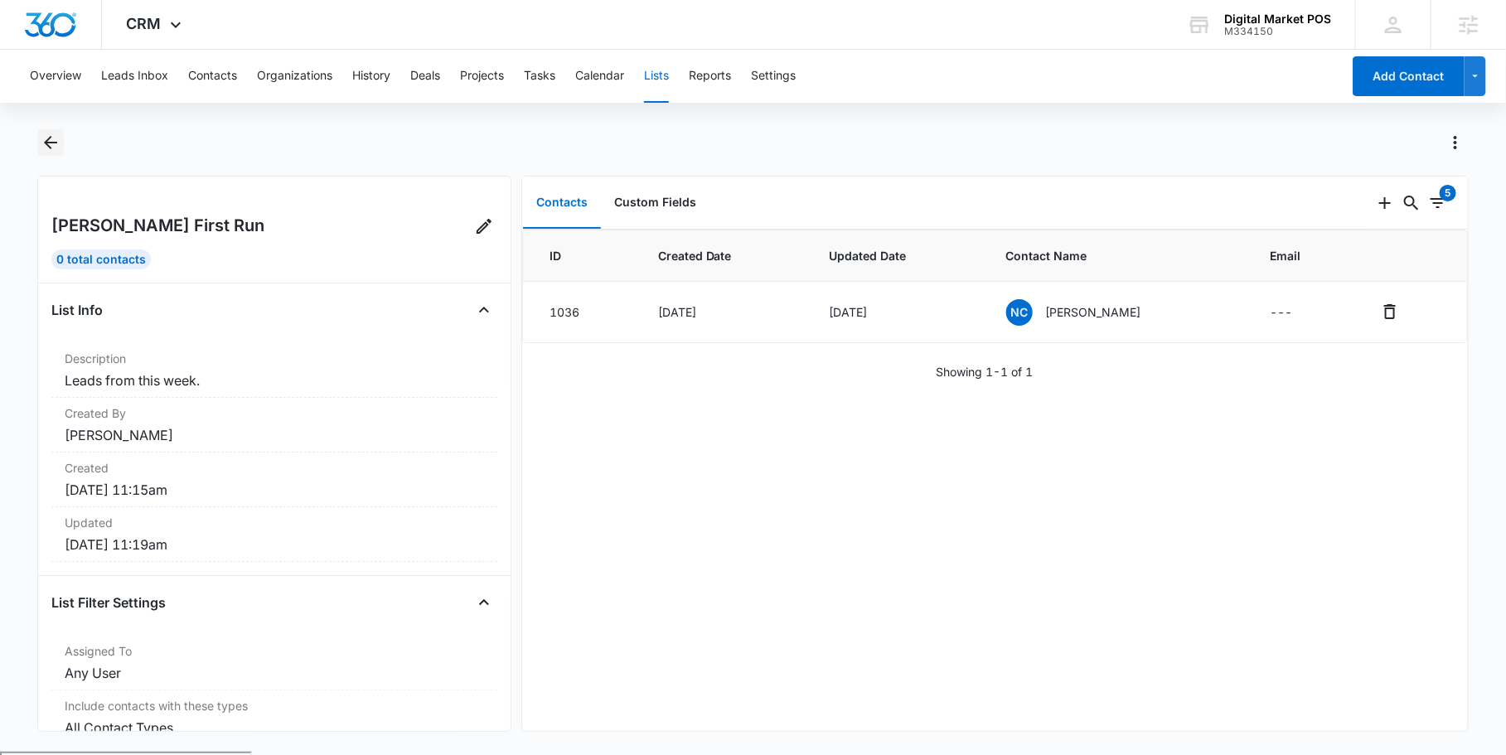
click at [55, 145] on icon "Back" at bounding box center [51, 143] width 20 height 20
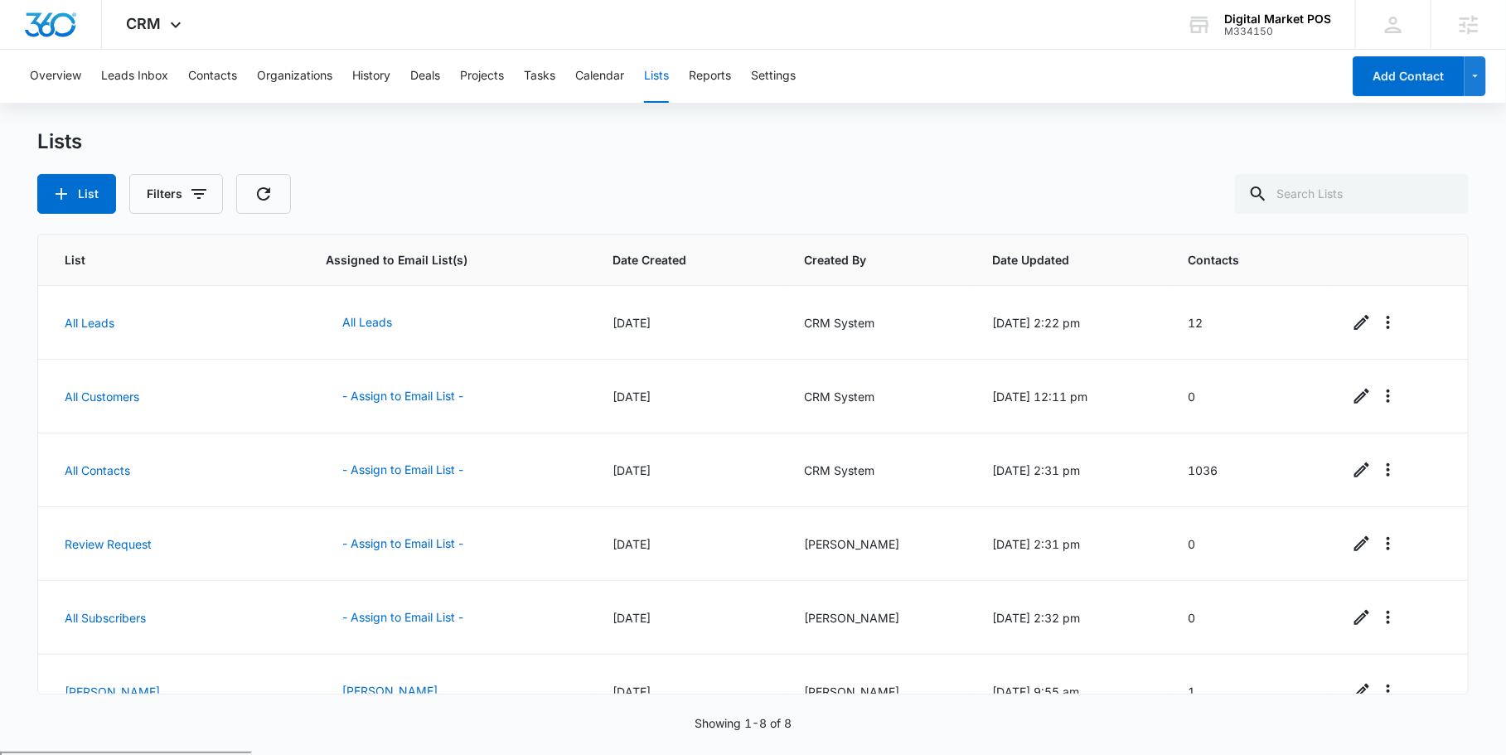
click at [428, 201] on div "List Filters" at bounding box center [752, 194] width 1430 height 40
click at [196, 200] on icon "button" at bounding box center [199, 194] width 20 height 20
click at [332, 259] on icon "Show Created By filters" at bounding box center [327, 254] width 20 height 20
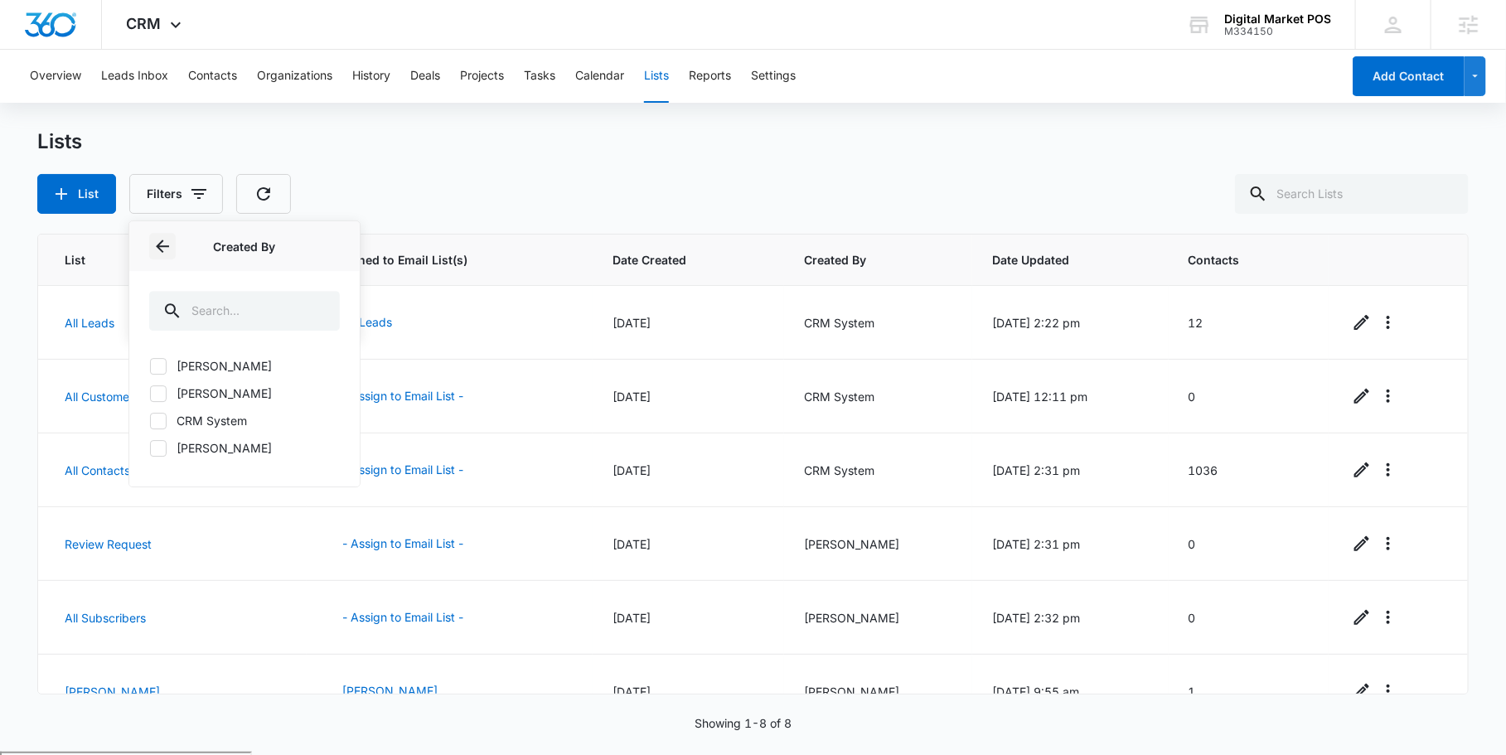
click at [149, 248] on button "Back" at bounding box center [162, 246] width 27 height 27
click at [330, 186] on div "List Filters Created By Clear All" at bounding box center [752, 194] width 1430 height 40
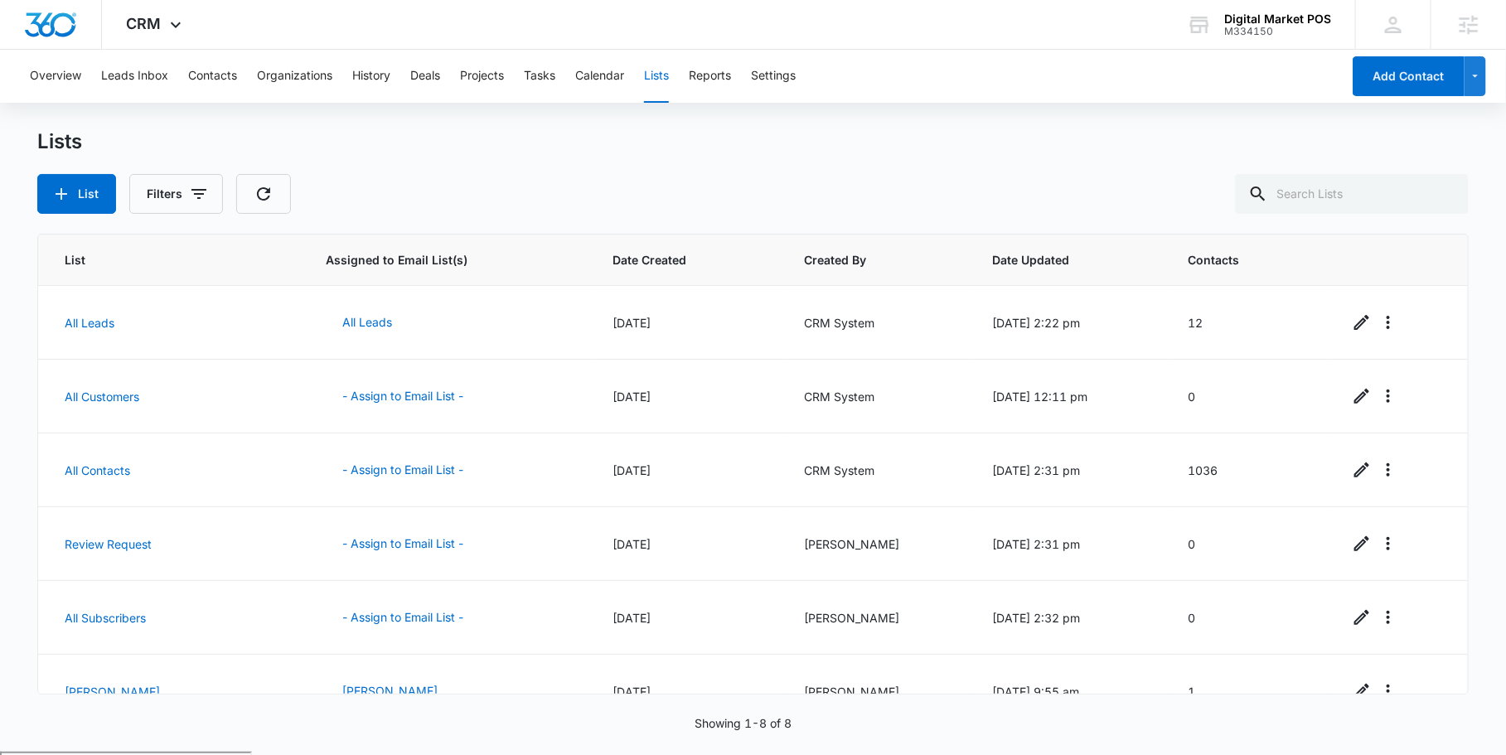
click at [415, 178] on div "List Filters" at bounding box center [752, 194] width 1430 height 40
click at [216, 80] on button "Contacts" at bounding box center [212, 76] width 49 height 53
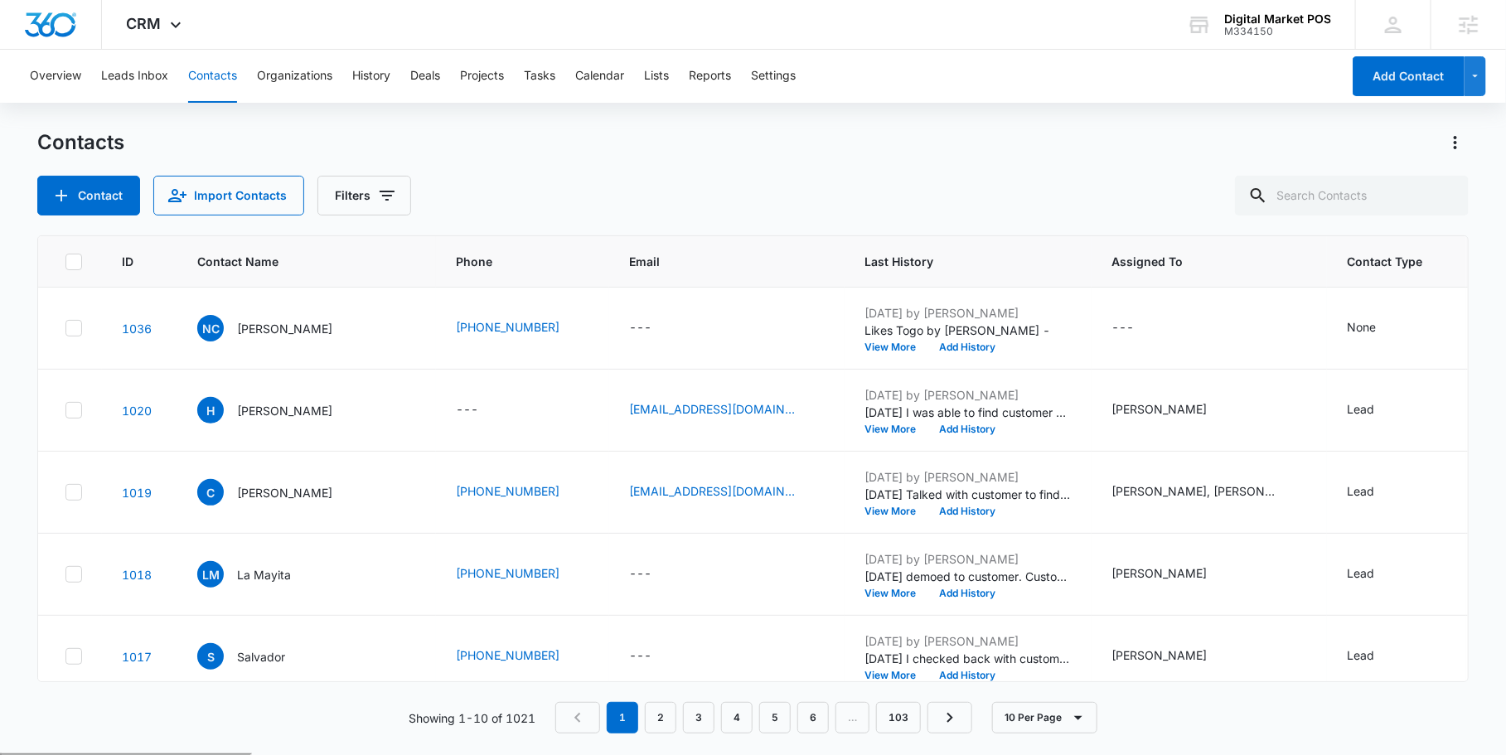
click at [595, 184] on div "Contact Import Contacts Filters" at bounding box center [752, 196] width 1430 height 40
click at [176, 27] on icon at bounding box center [176, 29] width 20 height 20
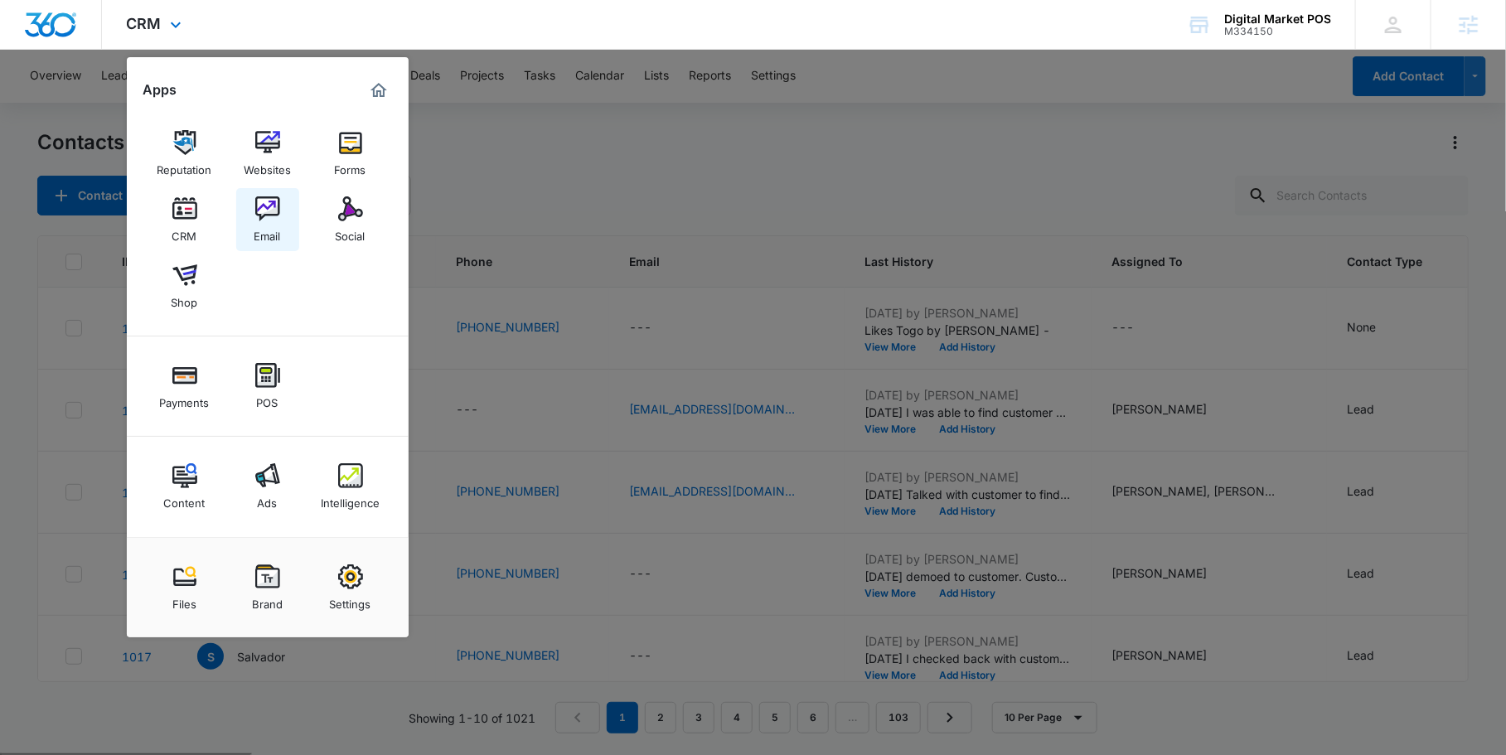
click at [265, 232] on div "Email" at bounding box center [267, 232] width 27 height 22
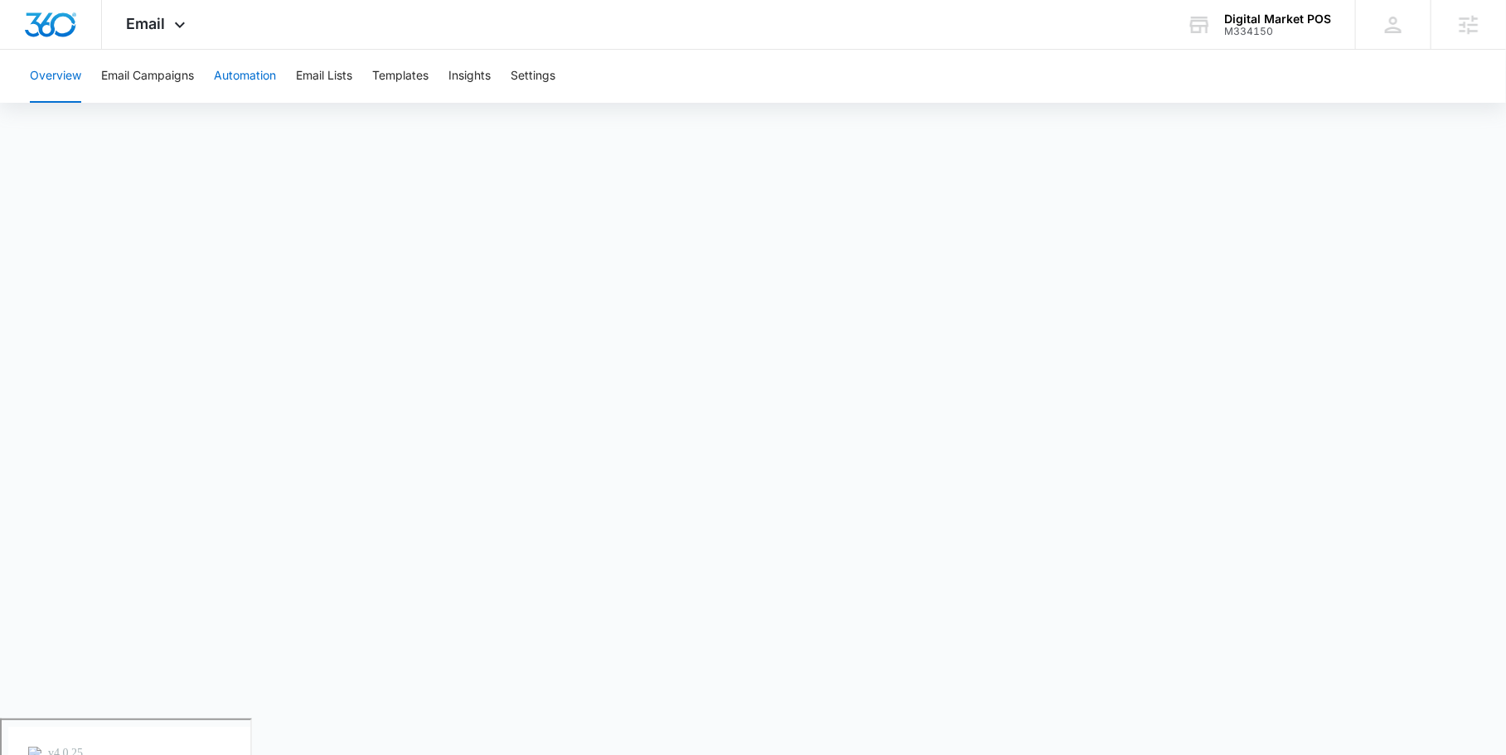
click at [252, 74] on button "Automation" at bounding box center [245, 76] width 62 height 53
click at [623, 24] on div "Email Apps Reputation Websites Forms CRM Email Social Shop Payments POS Content…" at bounding box center [753, 25] width 1506 height 50
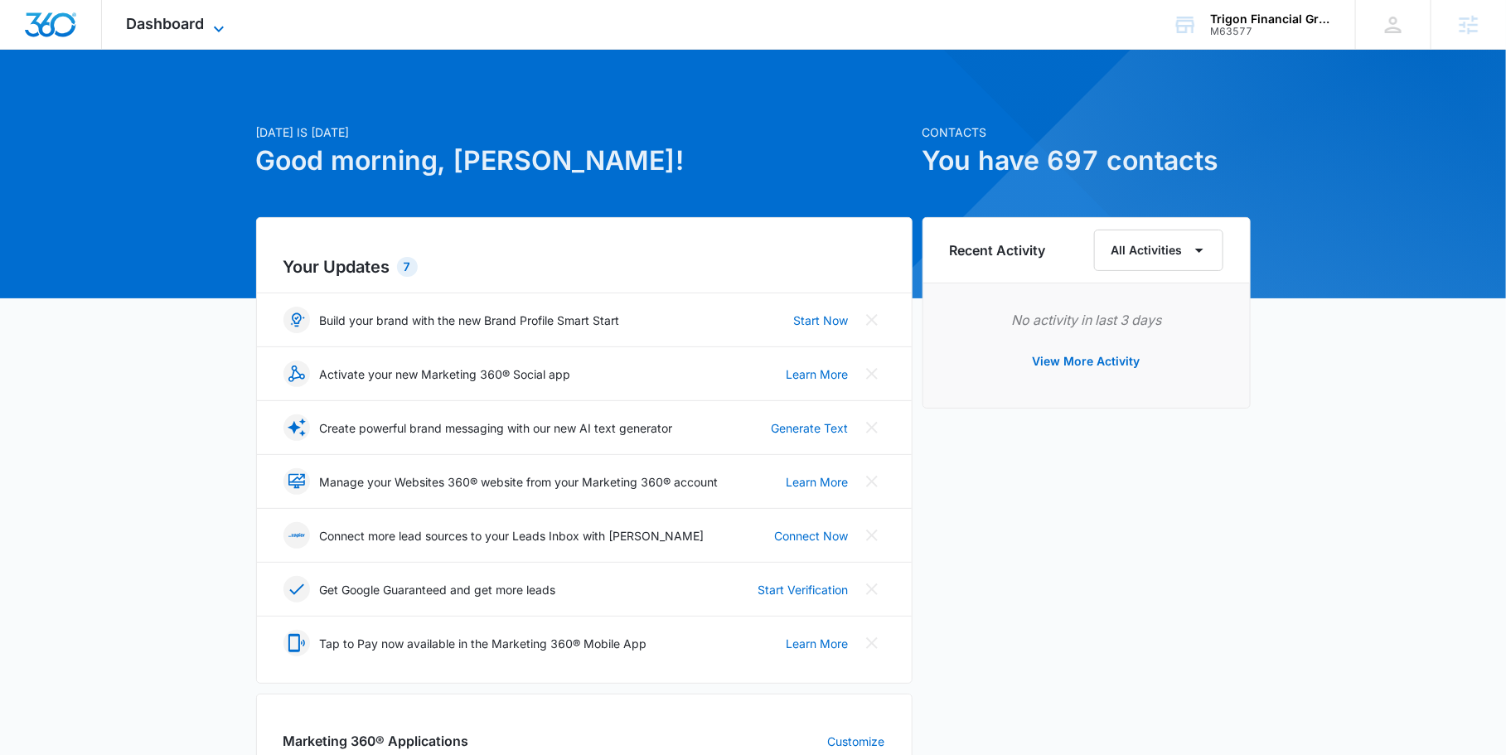
click at [220, 26] on icon at bounding box center [219, 29] width 20 height 20
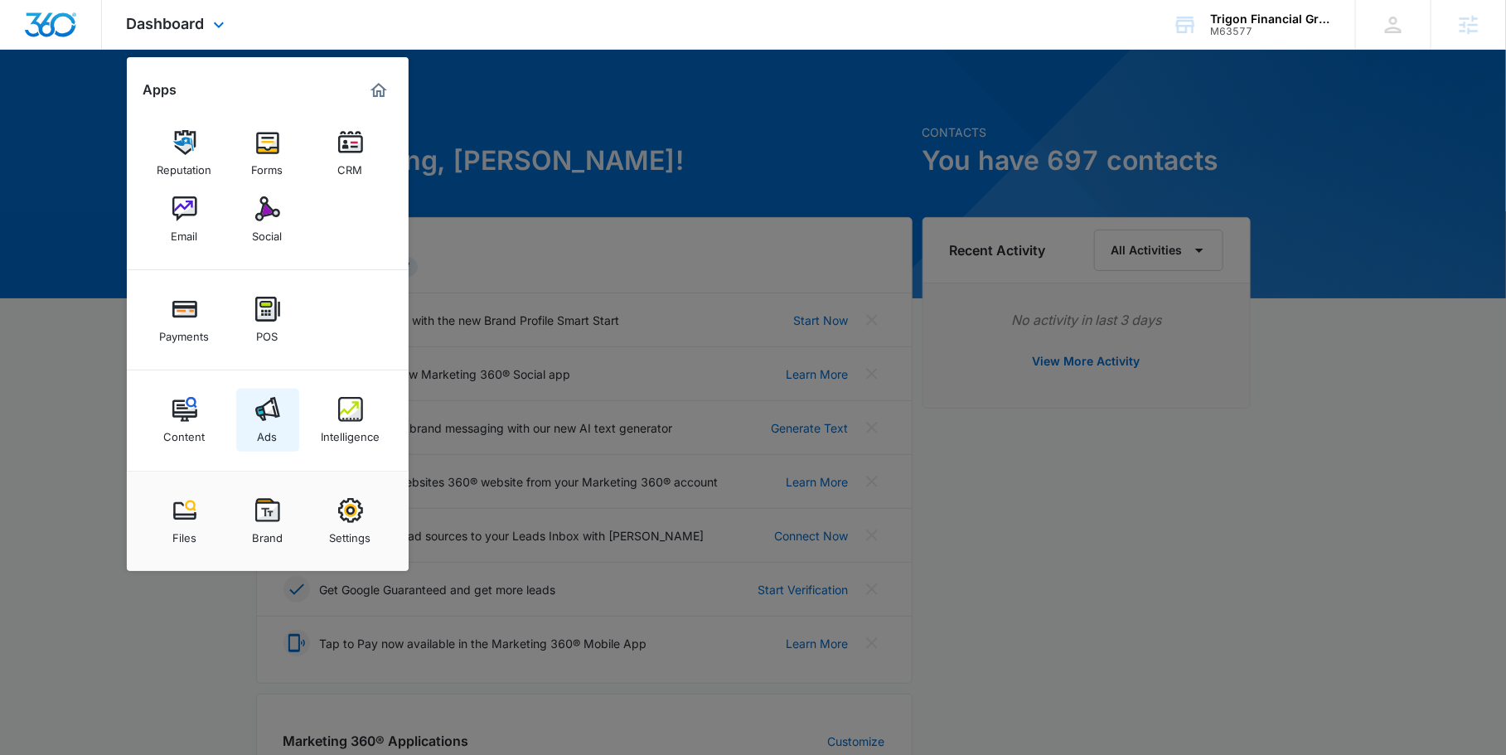
click at [266, 421] on img at bounding box center [267, 409] width 25 height 25
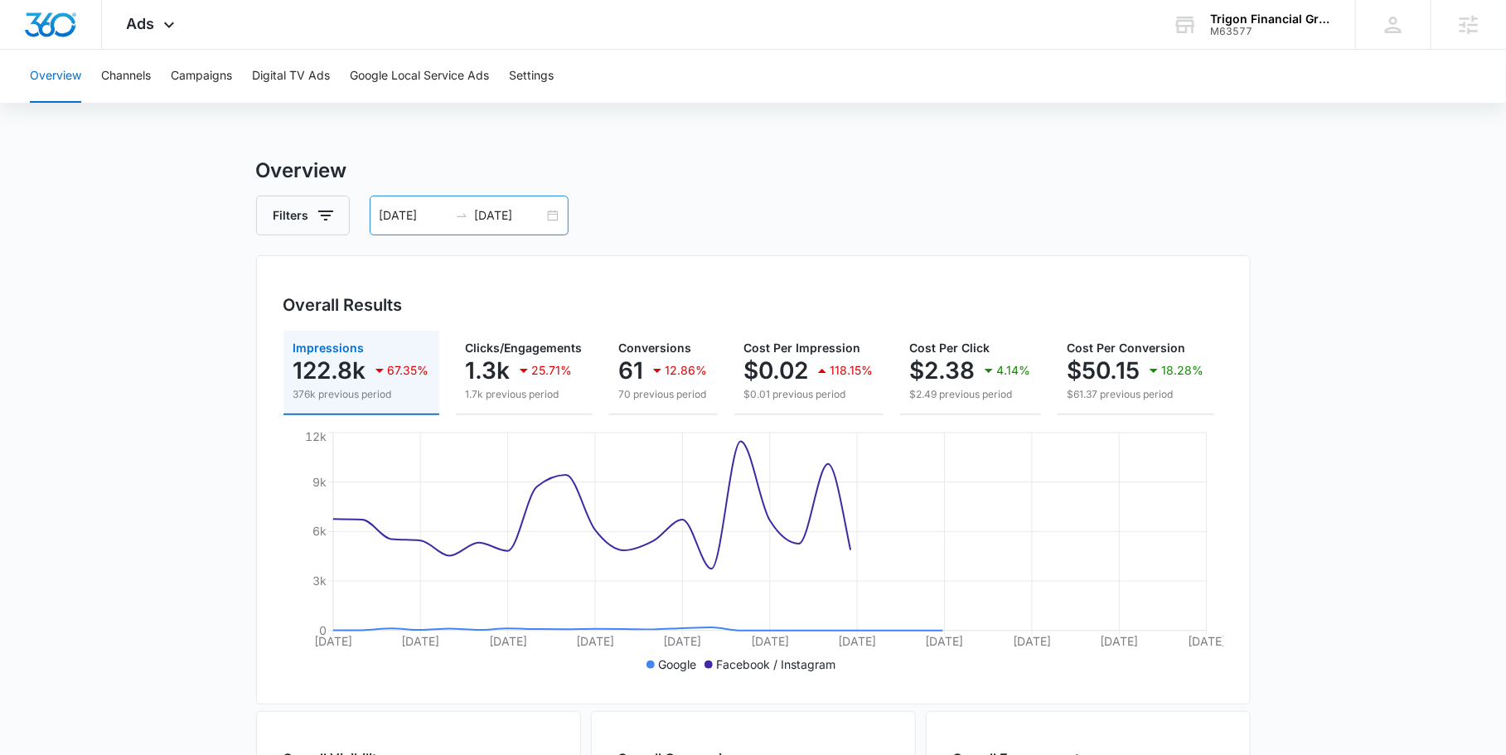
click at [561, 218] on div "[DATE] [DATE]" at bounding box center [469, 216] width 199 height 40
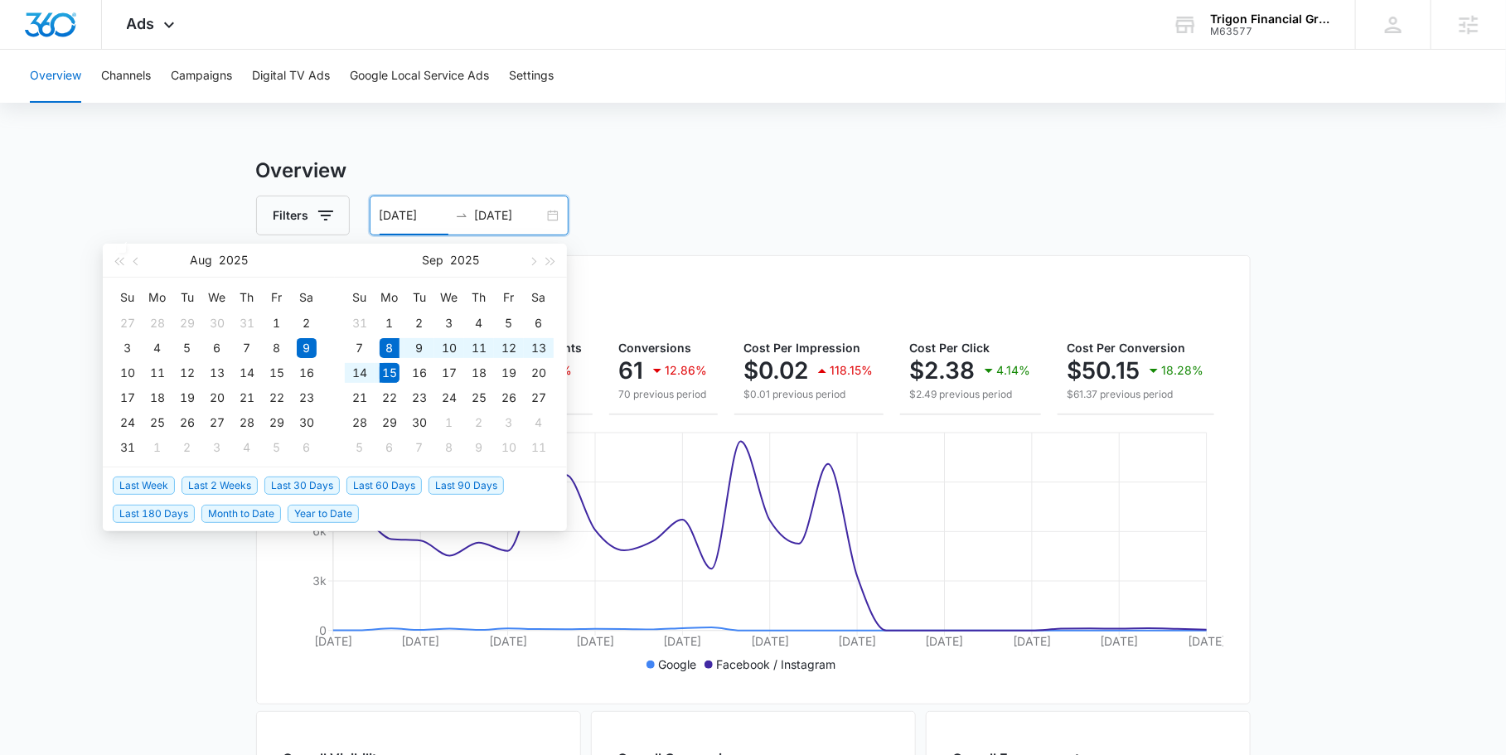
click at [155, 482] on span "Last Week" at bounding box center [144, 485] width 62 height 18
type input "[DATE]"
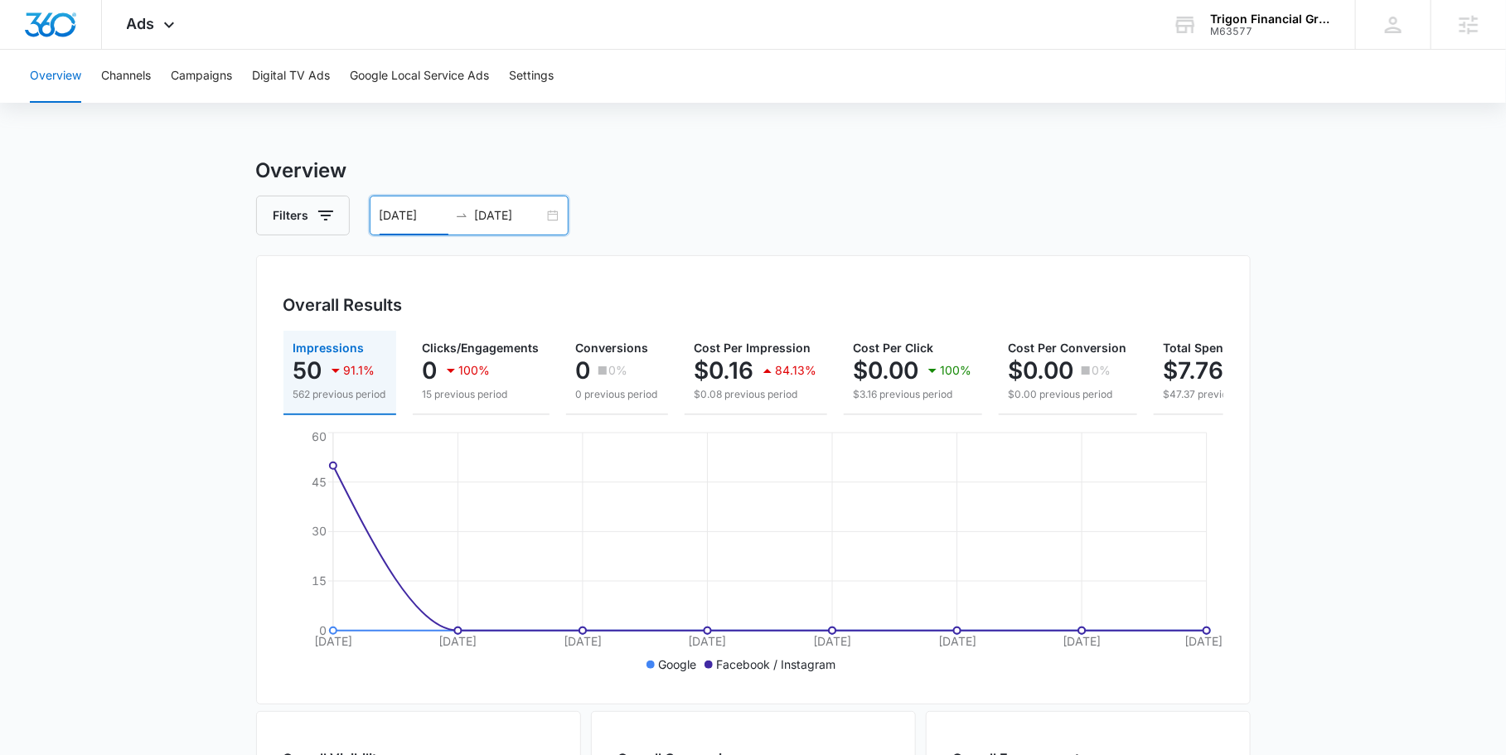
click at [155, 482] on main "Overview Filters 09/08/2025 09/15/2025 Overall Results Impressions 50 91.1% 562…" at bounding box center [753, 751] width 1506 height 1190
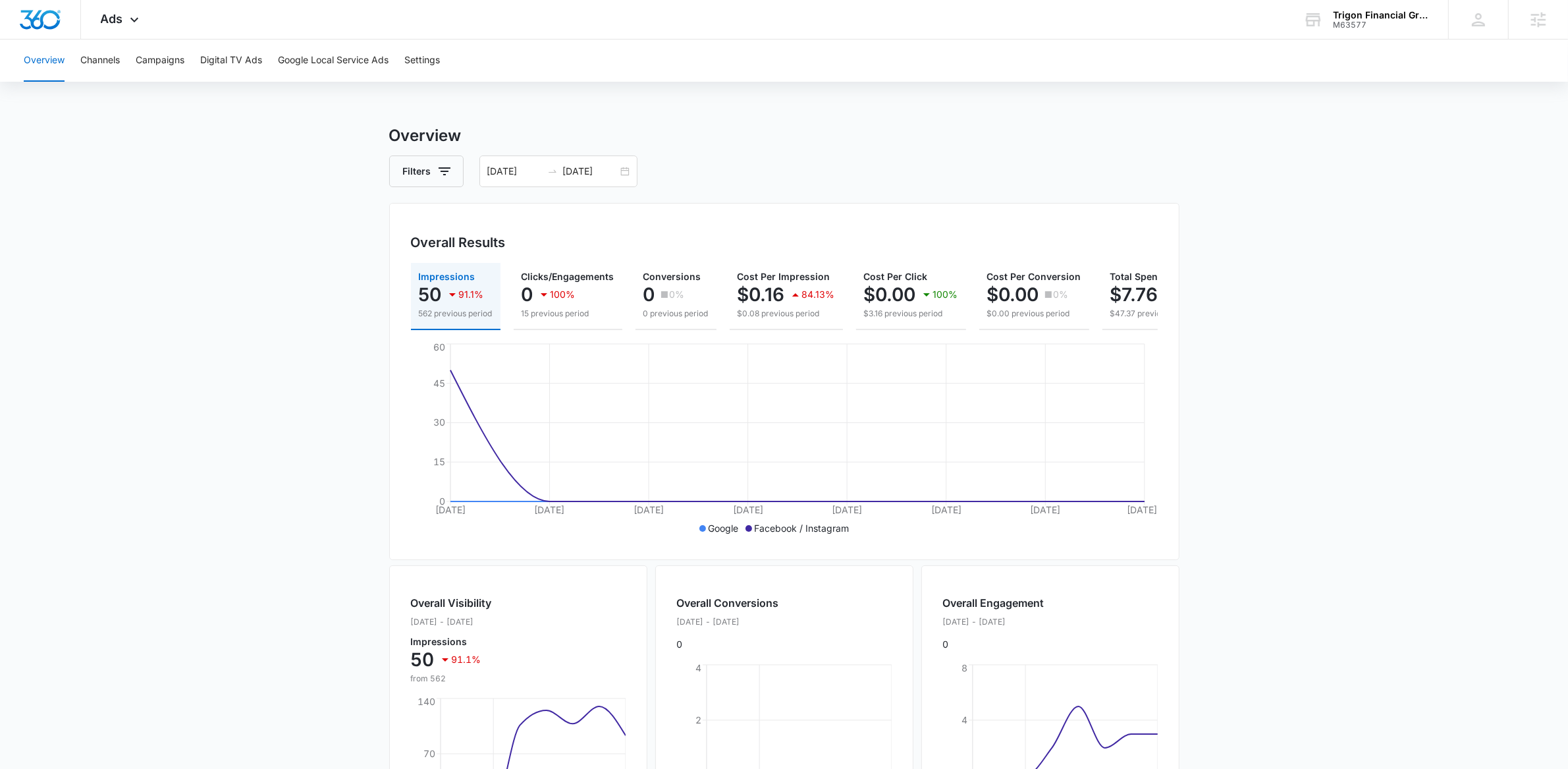
click at [206, 495] on main "Overview Filters 09/08/2025 09/15/2025 Overall Results Impressions 50 91.1% 562…" at bounding box center [784, 597] width 1568 height 946
click at [832, 126] on h3 "Overview" at bounding box center [784, 136] width 790 height 24
click at [129, 244] on main "Overview Filters 09/08/2025 09/15/2025 Overall Results Impressions 50 91.1% 562…" at bounding box center [784, 597] width 1568 height 946
click at [1196, 380] on main "Overview Filters 09/08/2025 09/15/2025 Overall Results Impressions 50 91.1% 562…" at bounding box center [784, 597] width 1568 height 946
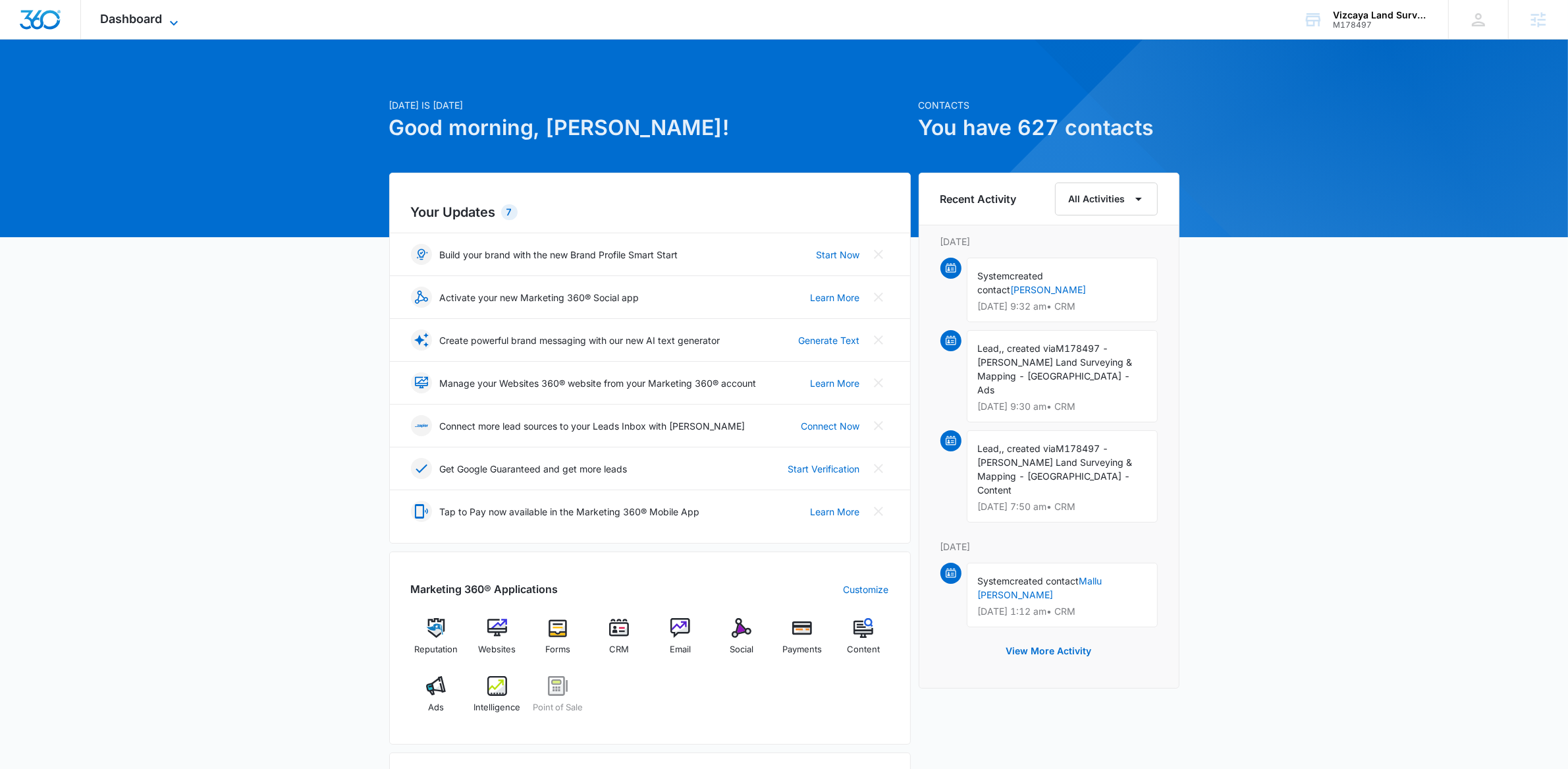
click at [179, 15] on icon at bounding box center [174, 23] width 16 height 16
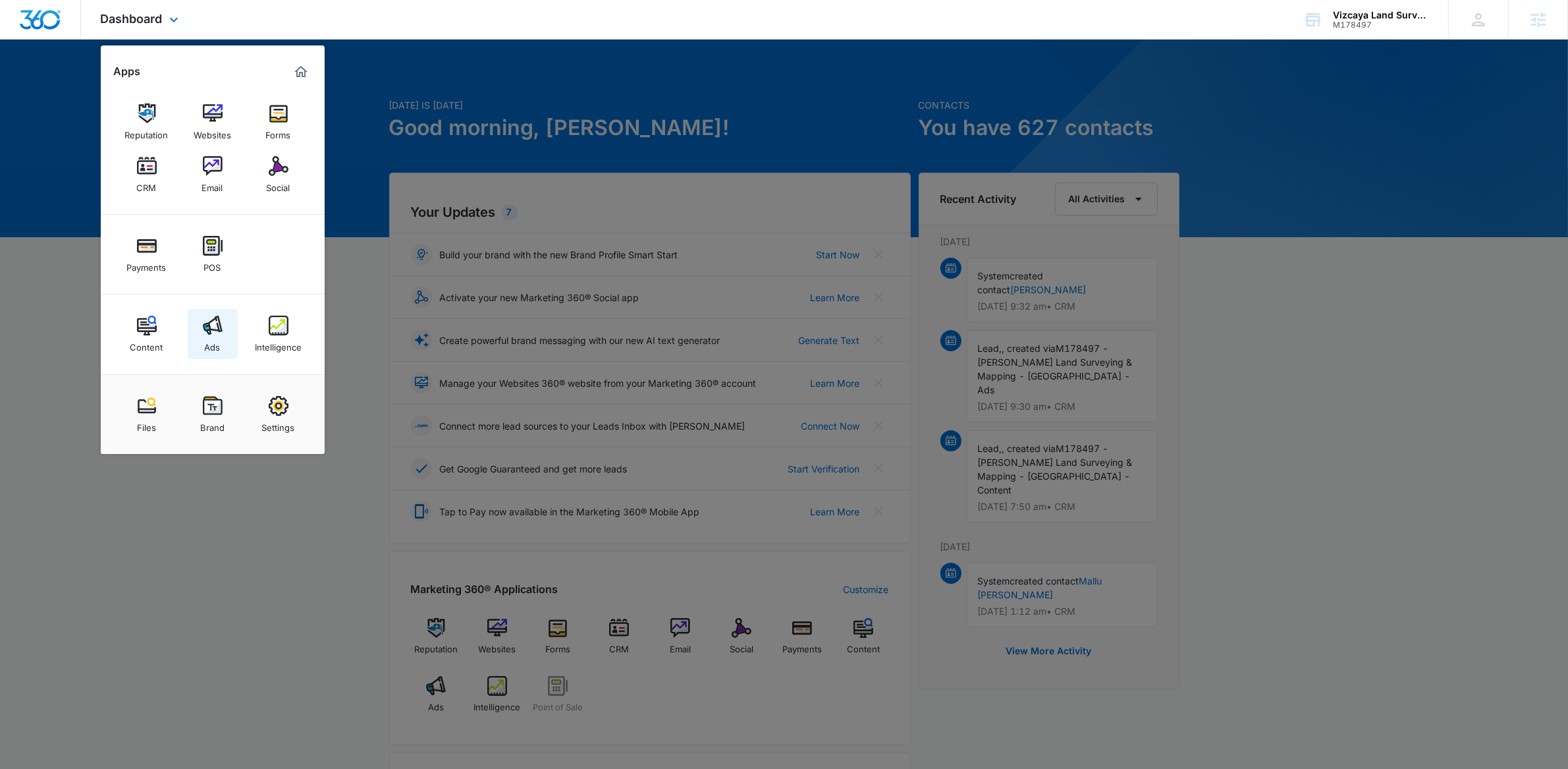
click at [214, 322] on img at bounding box center [212, 325] width 20 height 20
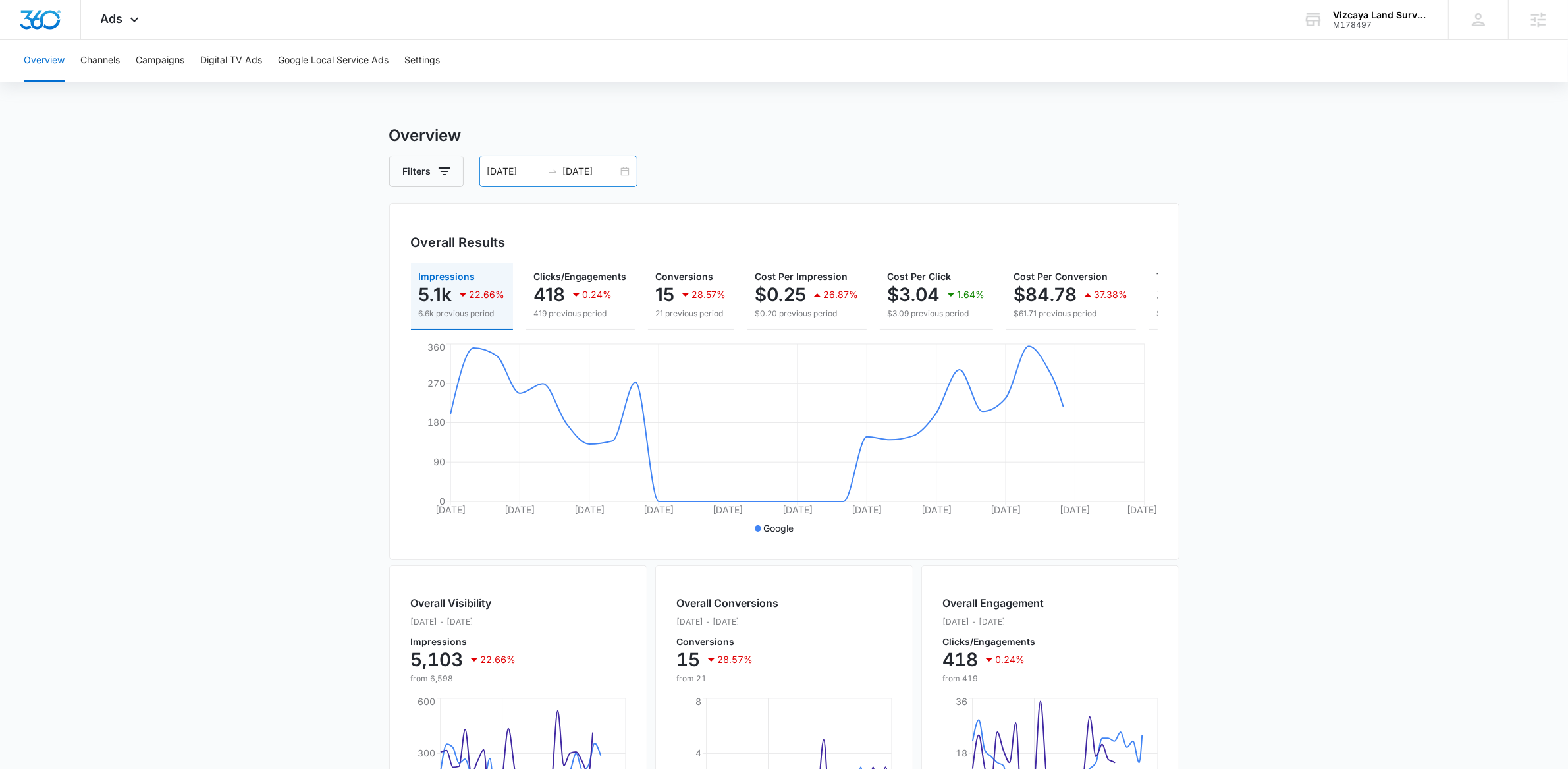
click at [625, 172] on div "[DATE] [DATE]" at bounding box center [558, 172] width 158 height 32
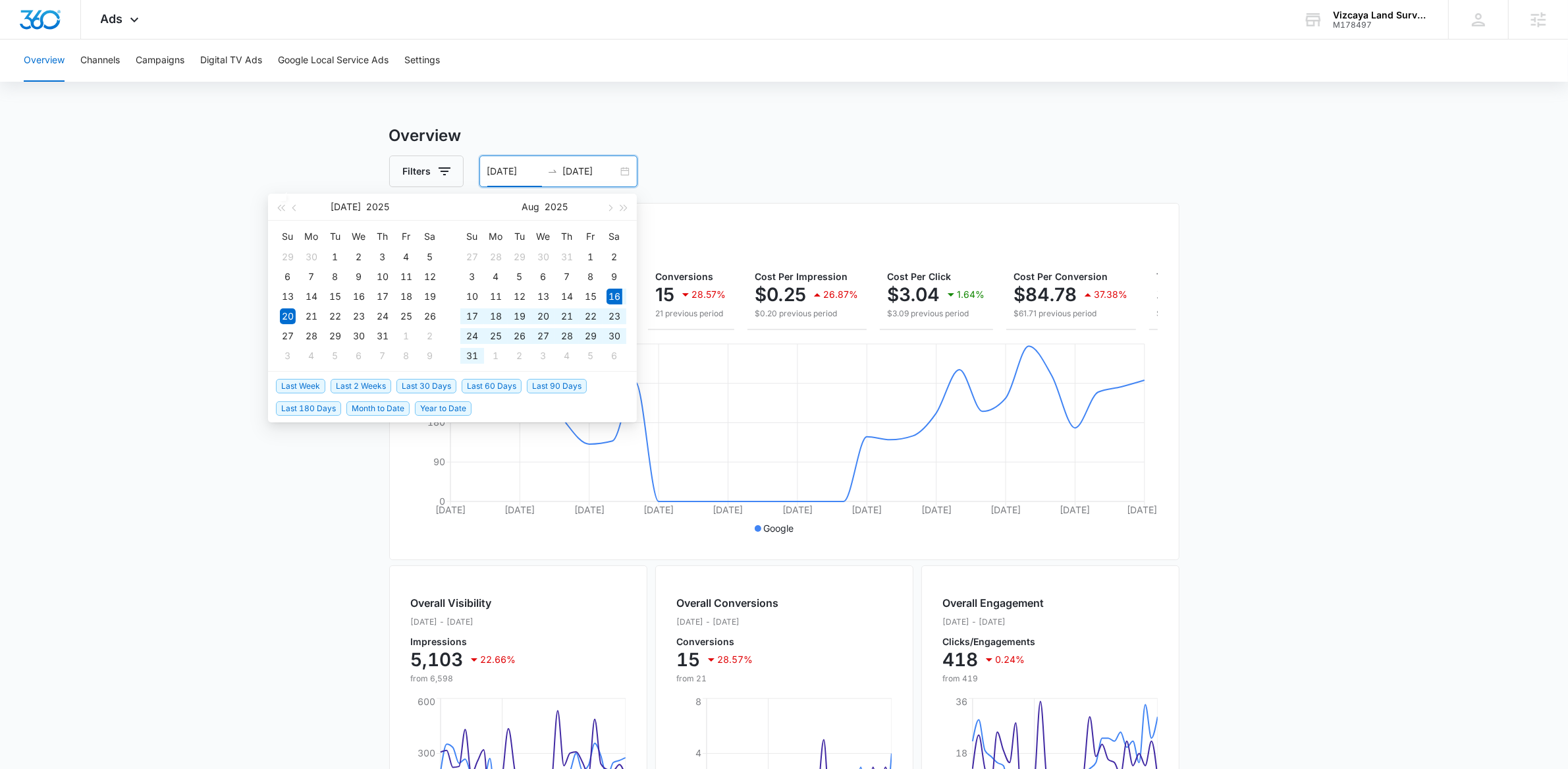
click at [423, 386] on span "Last 30 Days" at bounding box center [426, 386] width 60 height 14
type input "[DATE]"
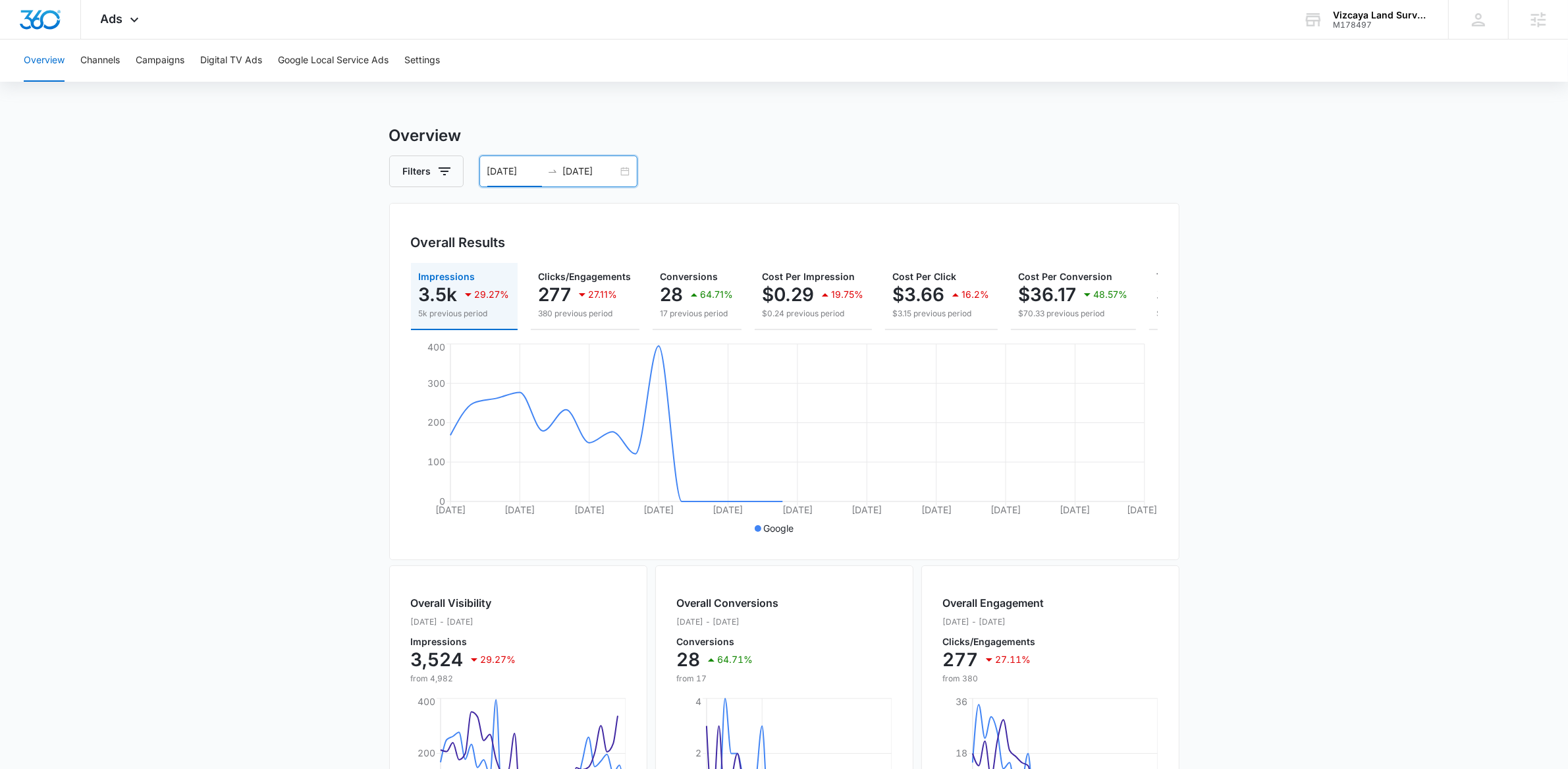
click at [180, 415] on main "Overview Filters [DATE] [DATE] Overall Results Impressions 3.5k 29.27% 5k previ…" at bounding box center [784, 597] width 1568 height 946
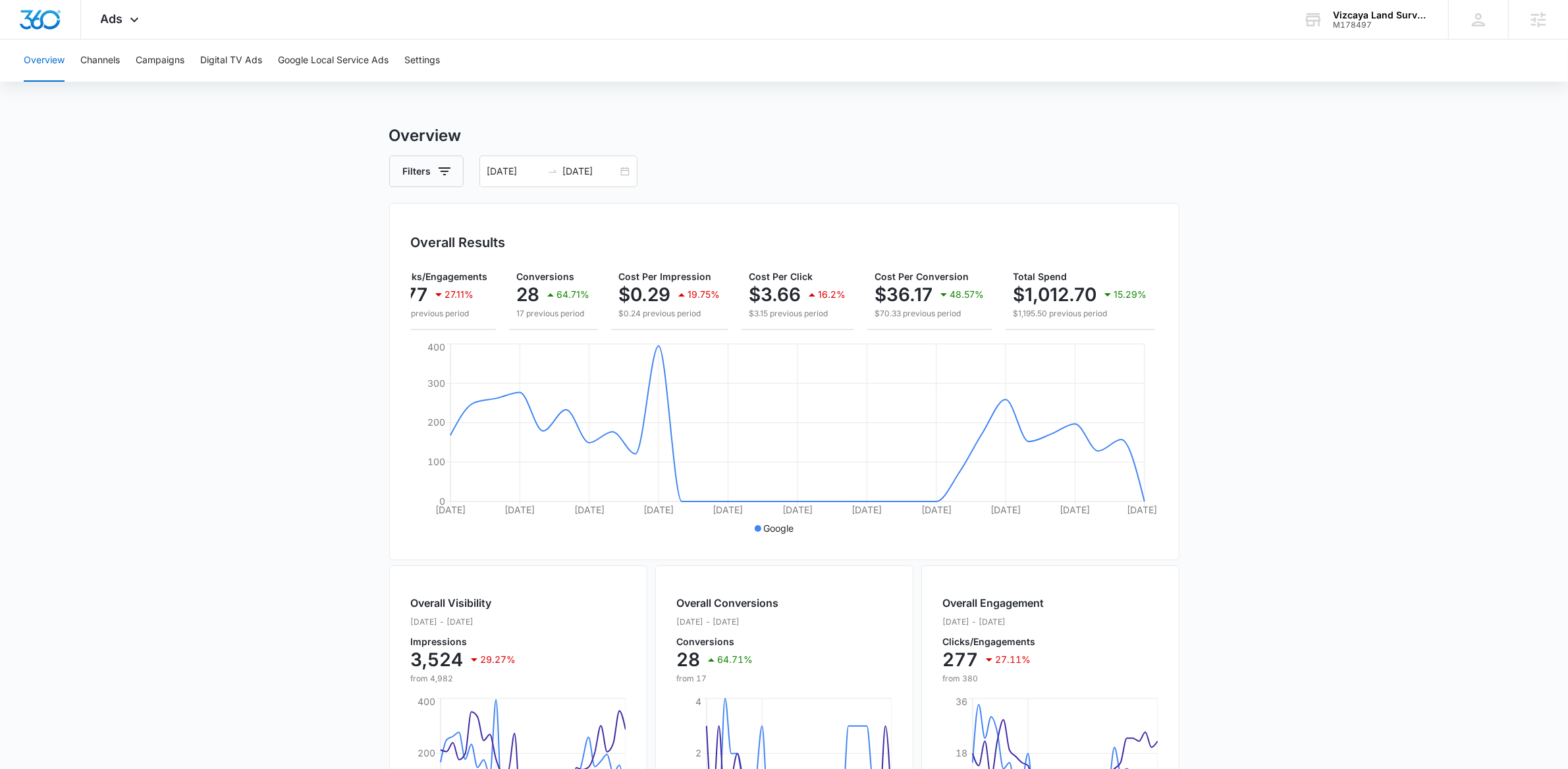
click at [1257, 363] on main "Overview Filters [DATE] [DATE] Overall Results Impressions 3.5k 29.27% 5k previ…" at bounding box center [784, 597] width 1568 height 946
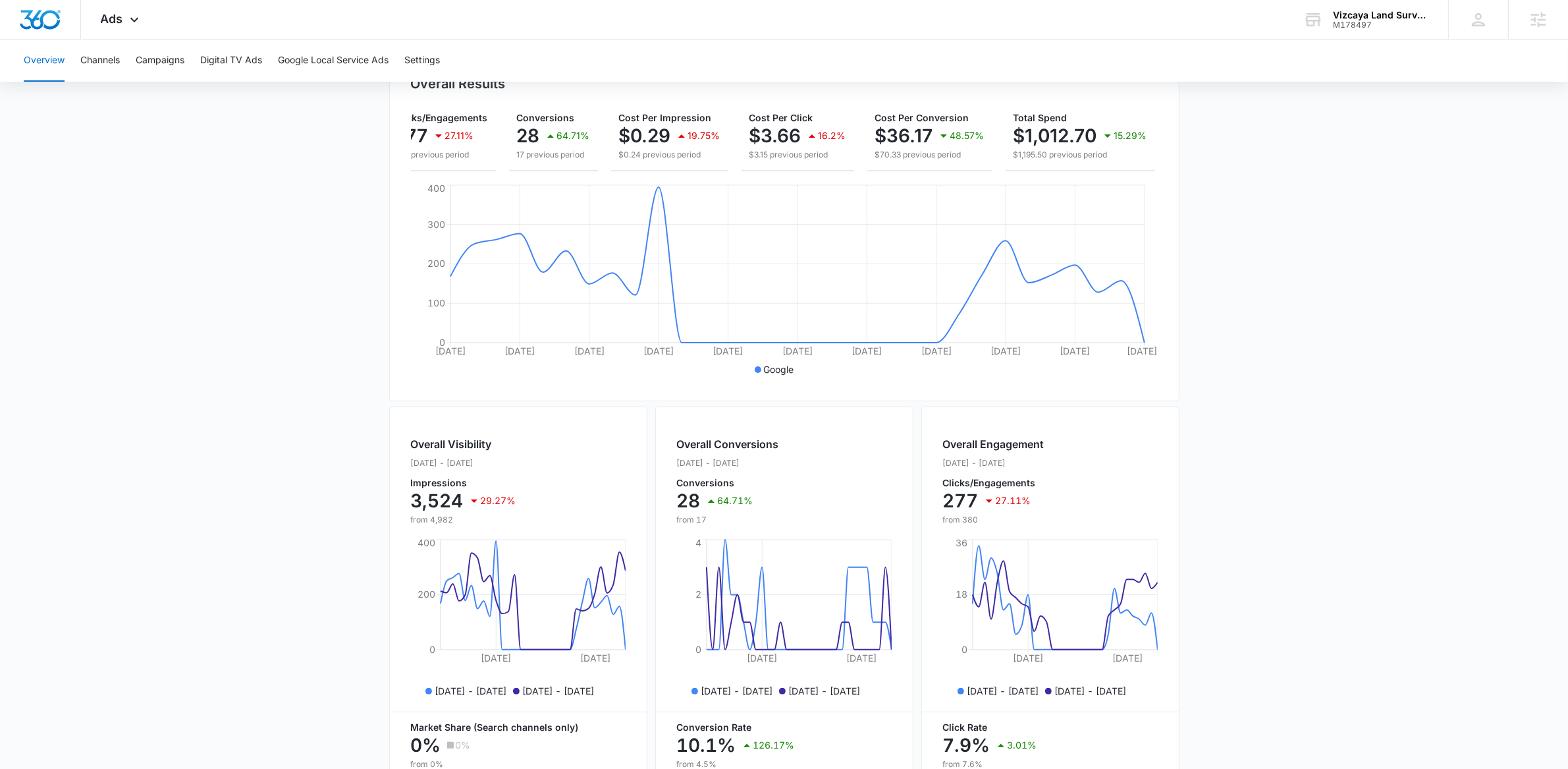
scroll to position [0, 0]
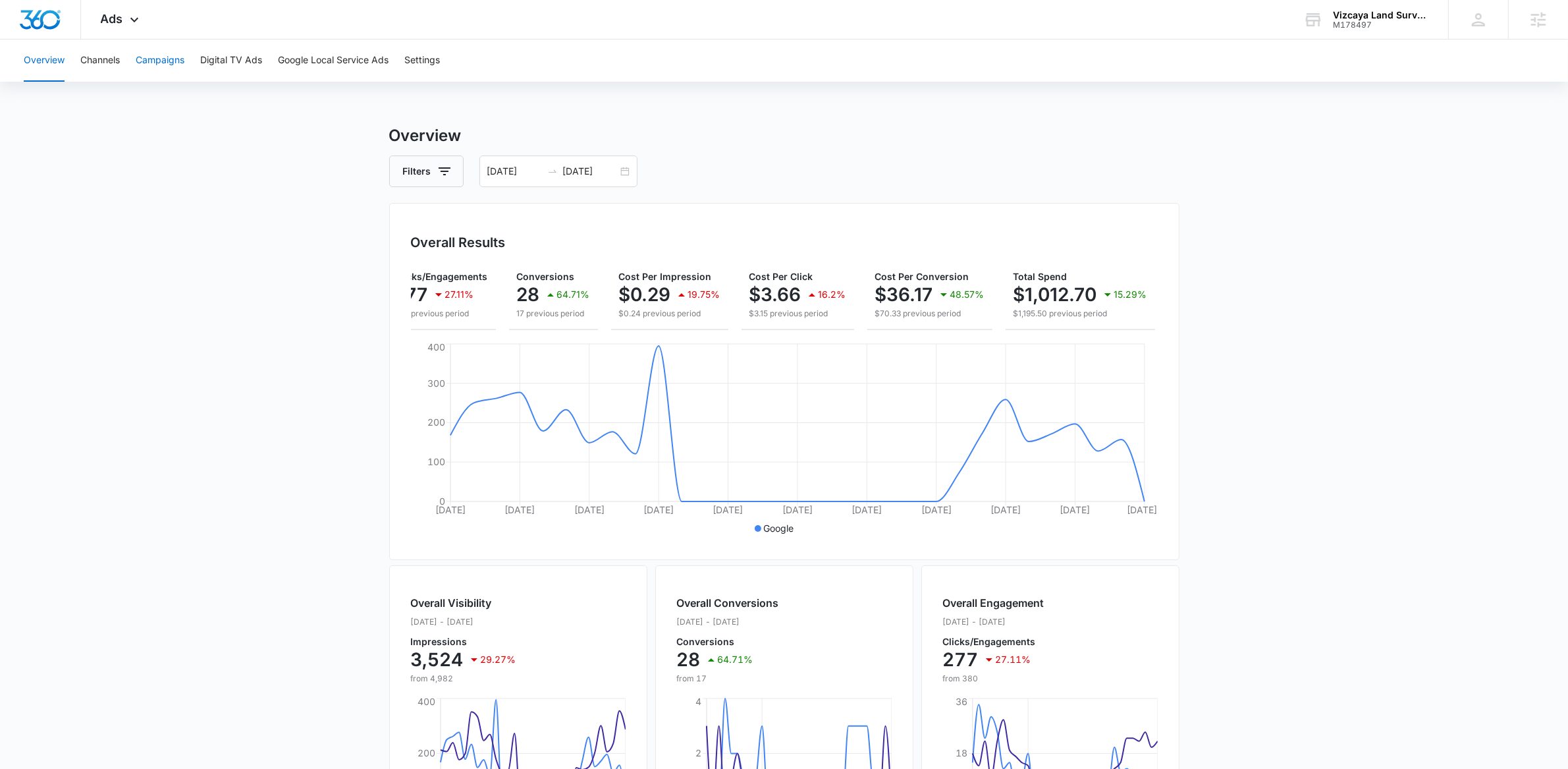
click at [150, 59] on button "Campaigns" at bounding box center [160, 60] width 48 height 42
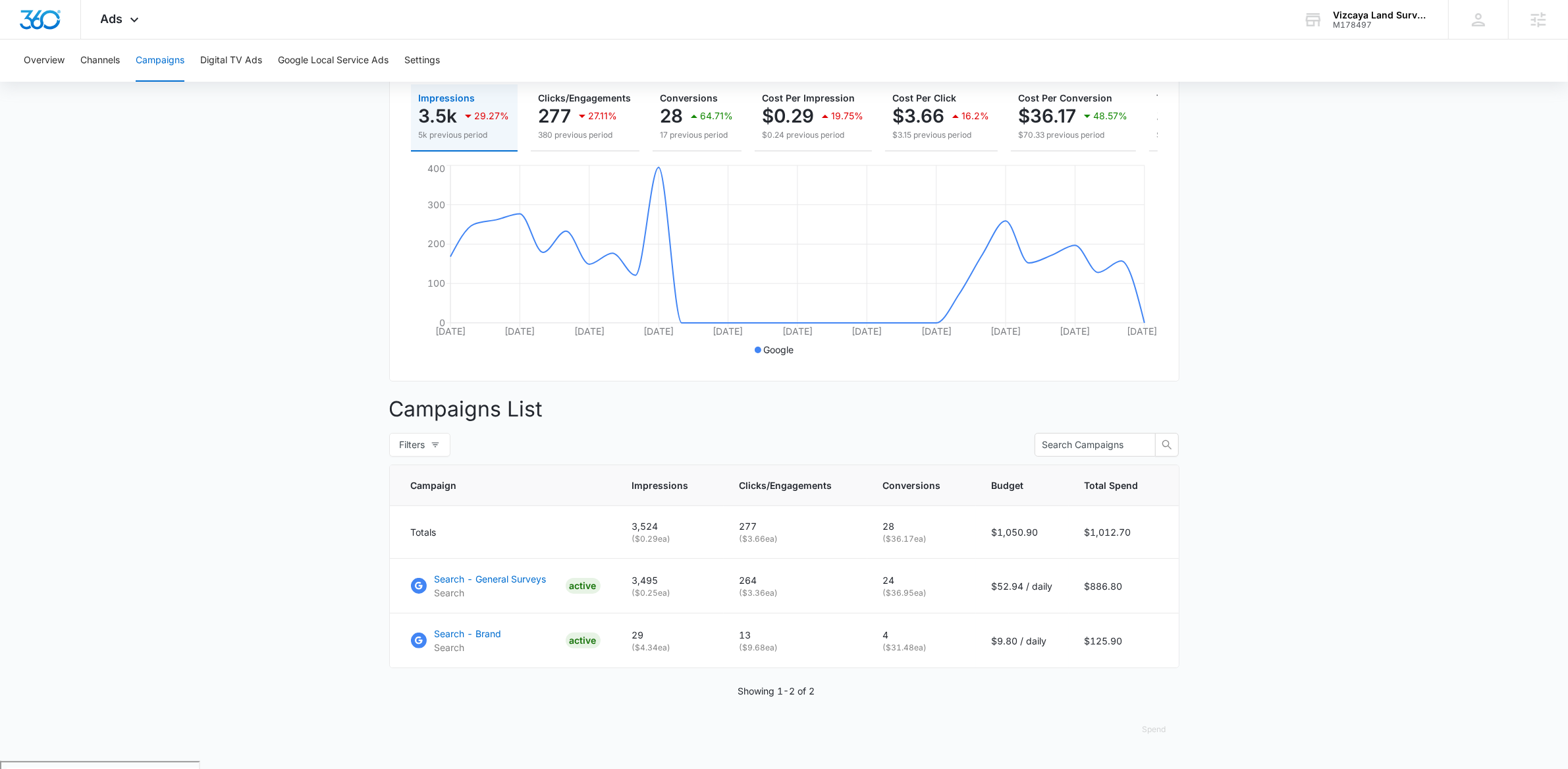
scroll to position [183, 0]
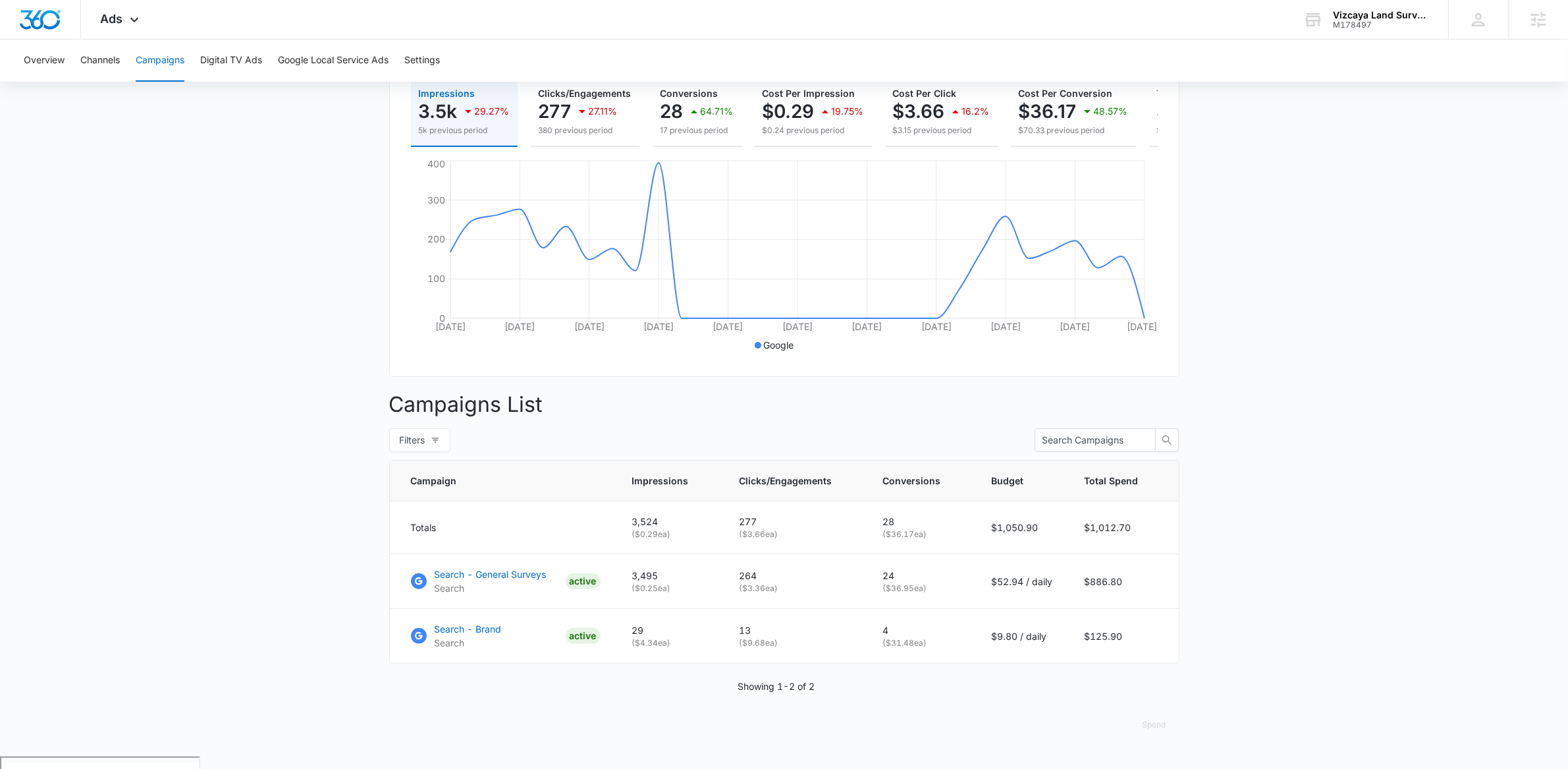
click at [209, 612] on main "Campaigns Filters [DATE] [DATE] Overall Results Impressions 3.5k 29.27% 5k prev…" at bounding box center [784, 348] width 1568 height 816
